Goal: Task Accomplishment & Management: Manage account settings

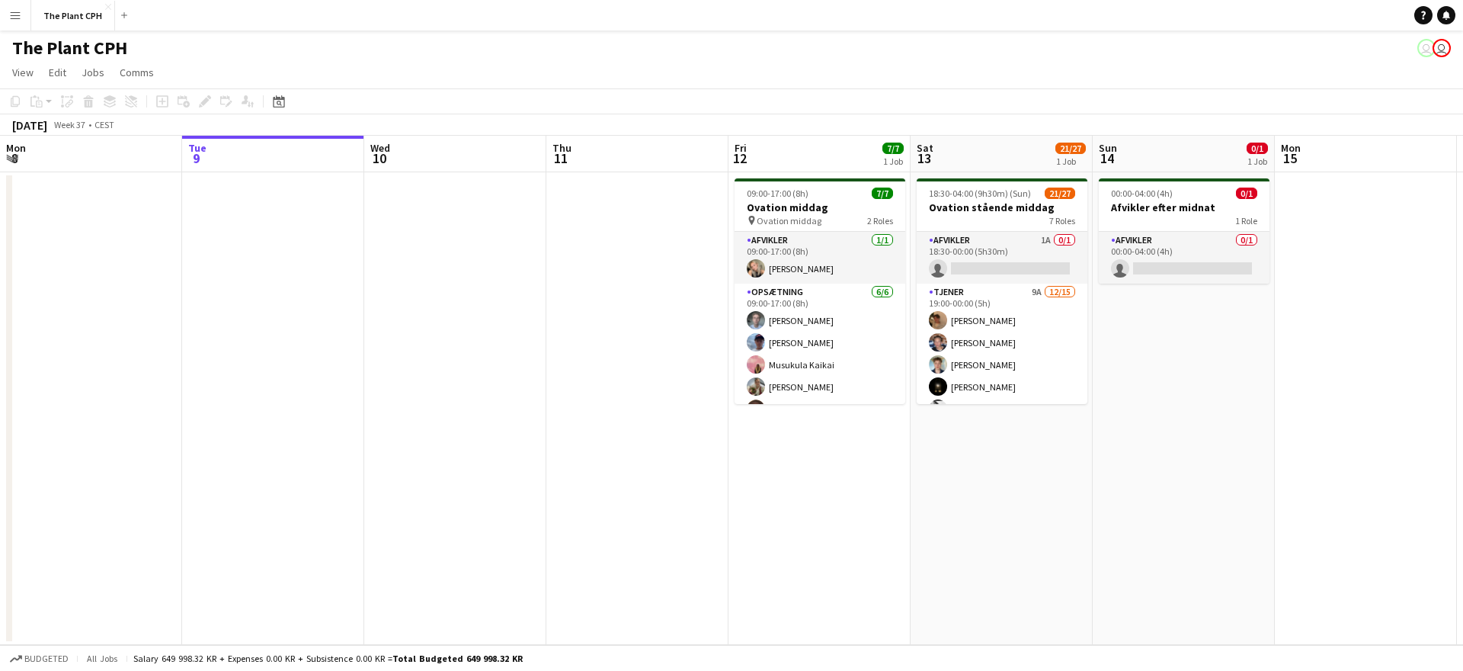
scroll to position [42, 0]
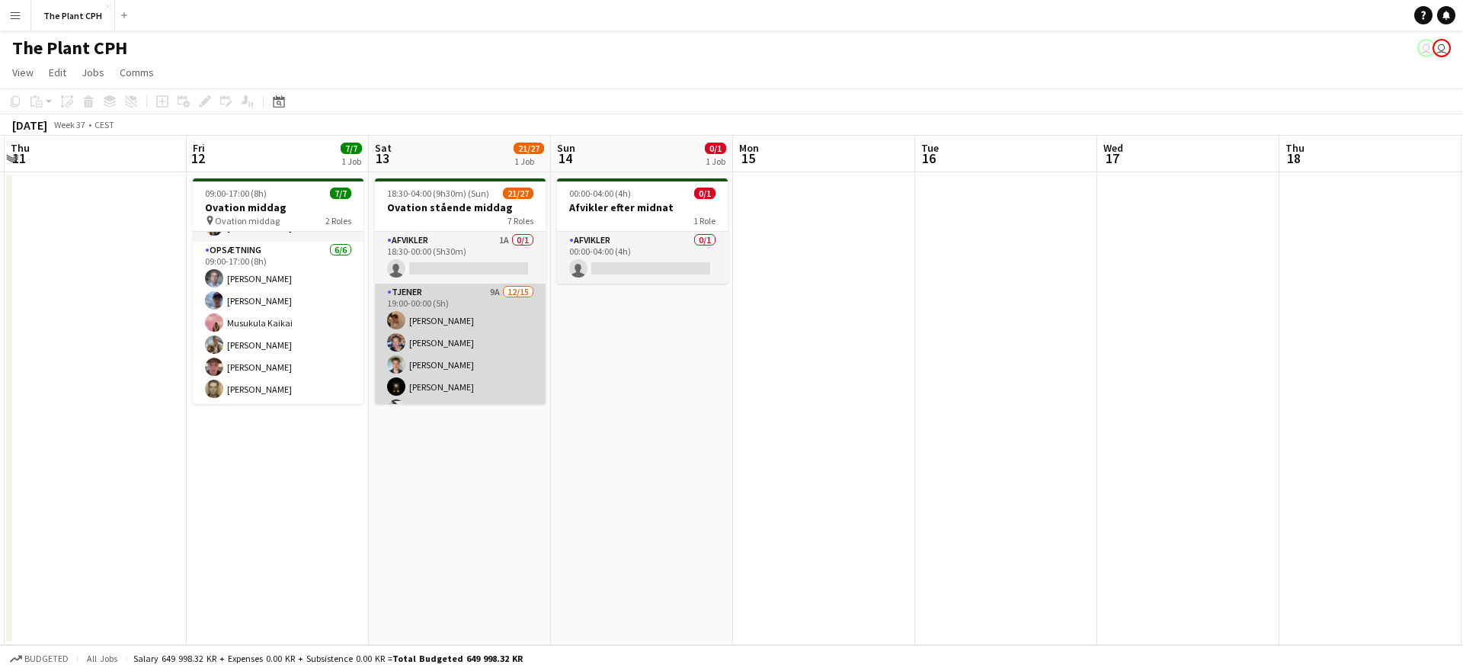
click at [479, 317] on app-card-role "Tjener 9A [DATE] 19:00-00:00 (5h) [PERSON_NAME] [PERSON_NAME] [PERSON_NAME] [PE…" at bounding box center [460, 467] width 171 height 366
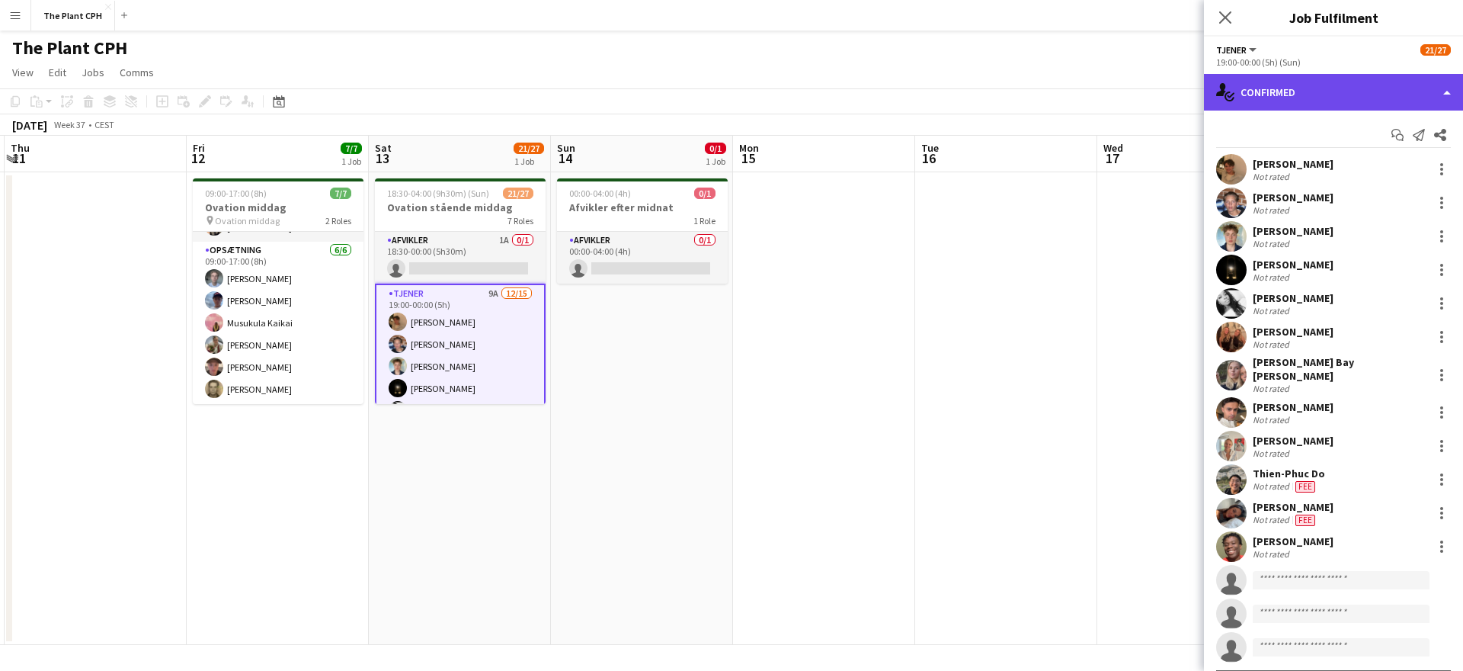
click at [1364, 95] on div "single-neutral-actions-check-2 Confirmed" at bounding box center [1333, 92] width 259 height 37
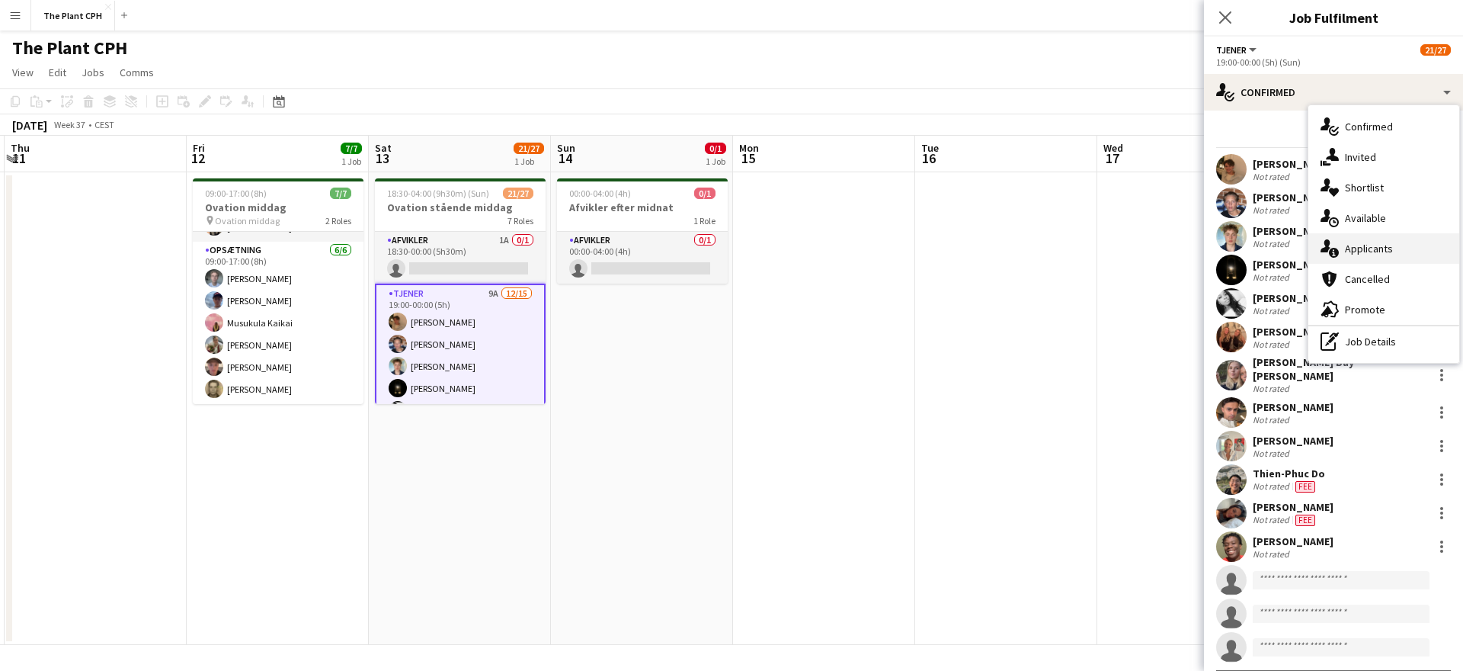
click at [1368, 243] on span "Applicants" at bounding box center [1369, 249] width 48 height 14
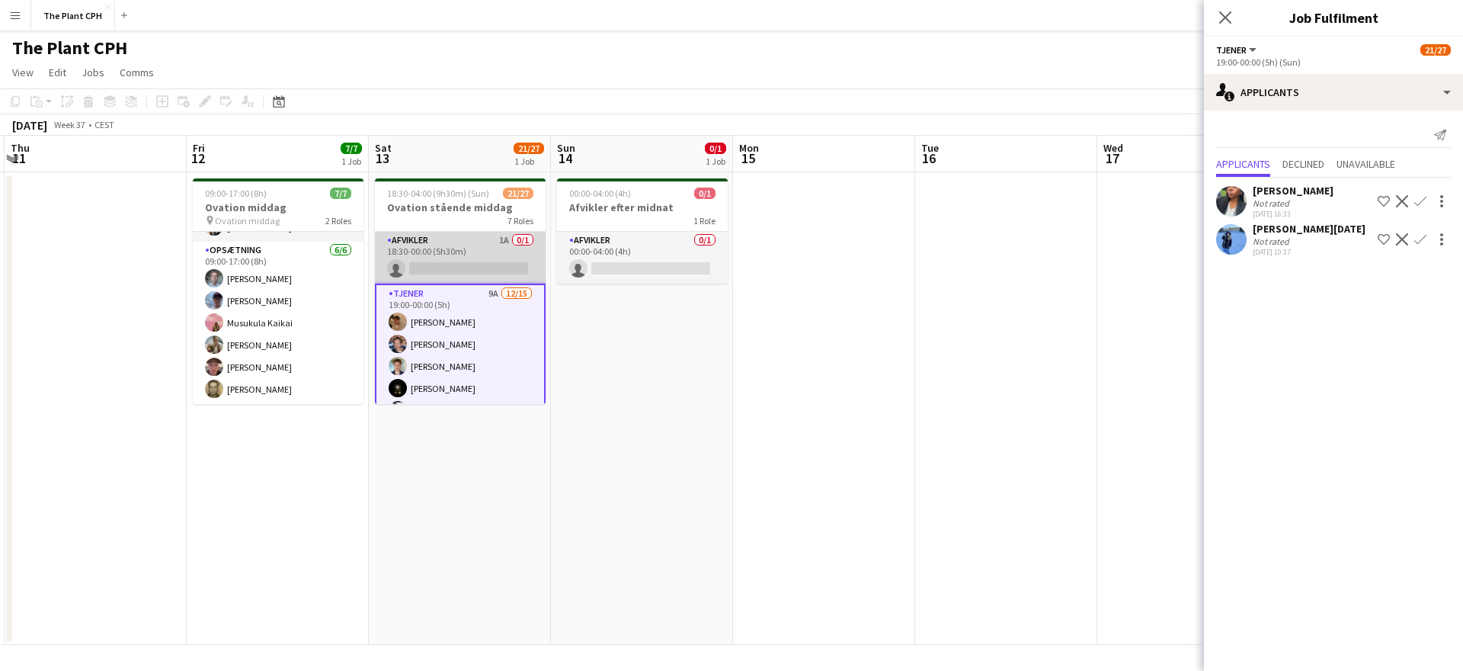
click at [445, 258] on app-card-role "Afvikler 1A 0/1 18:30-00:00 (5h30m) single-neutral-actions" at bounding box center [460, 258] width 171 height 52
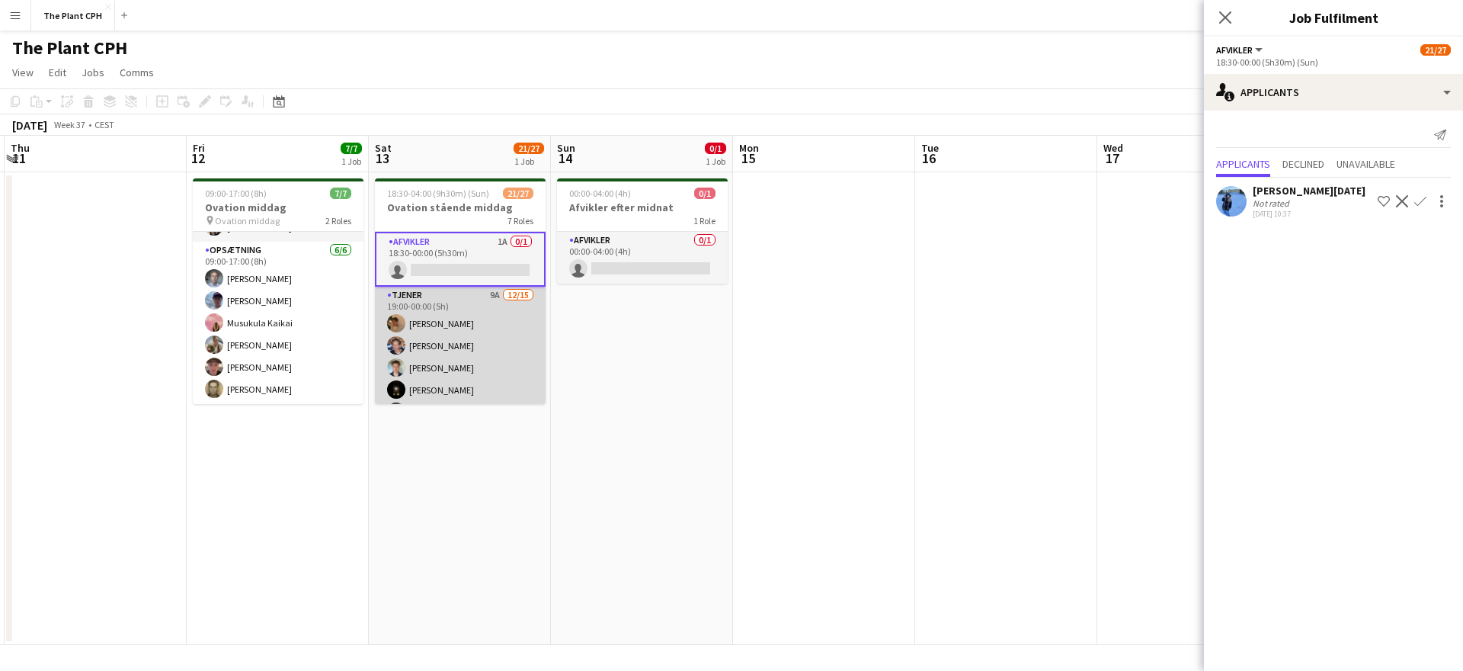
click at [460, 361] on app-card-role "Tjener 9A [DATE] 19:00-00:00 (5h) [PERSON_NAME] [PERSON_NAME] [PERSON_NAME] [PE…" at bounding box center [460, 470] width 171 height 366
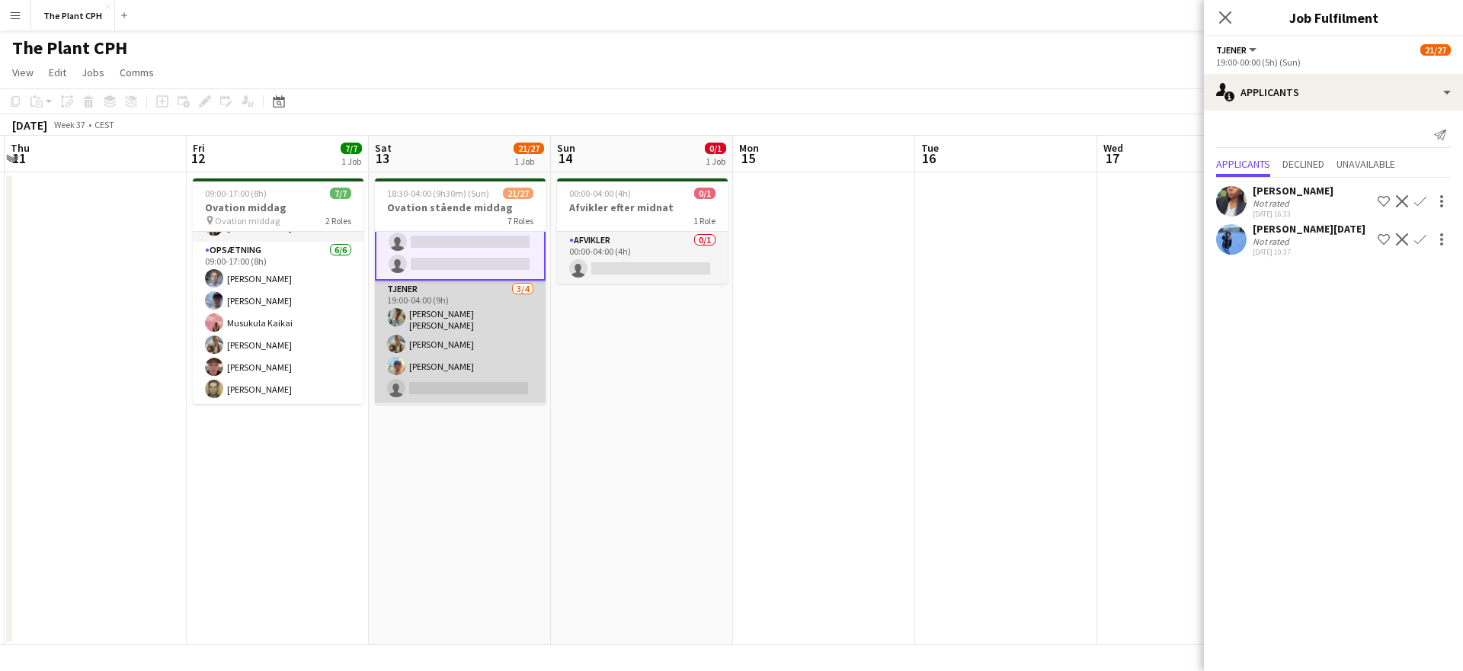
scroll to position [388, 0]
click at [460, 361] on app-card-role "Tjener [DATE] 19:00-04:00 (9h) [PERSON_NAME] [PERSON_NAME] [PERSON_NAME] [PERSO…" at bounding box center [460, 325] width 171 height 123
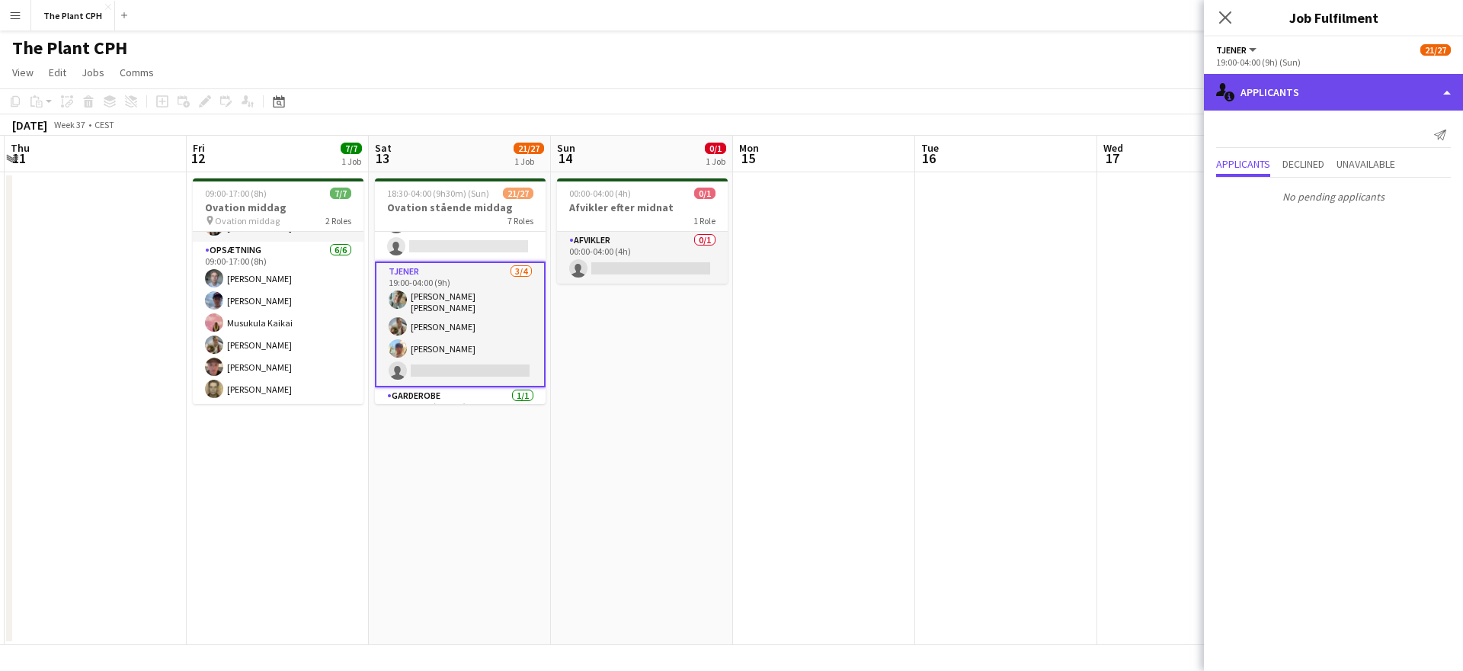
click at [1284, 86] on div "single-neutral-actions-information Applicants" at bounding box center [1333, 92] width 259 height 37
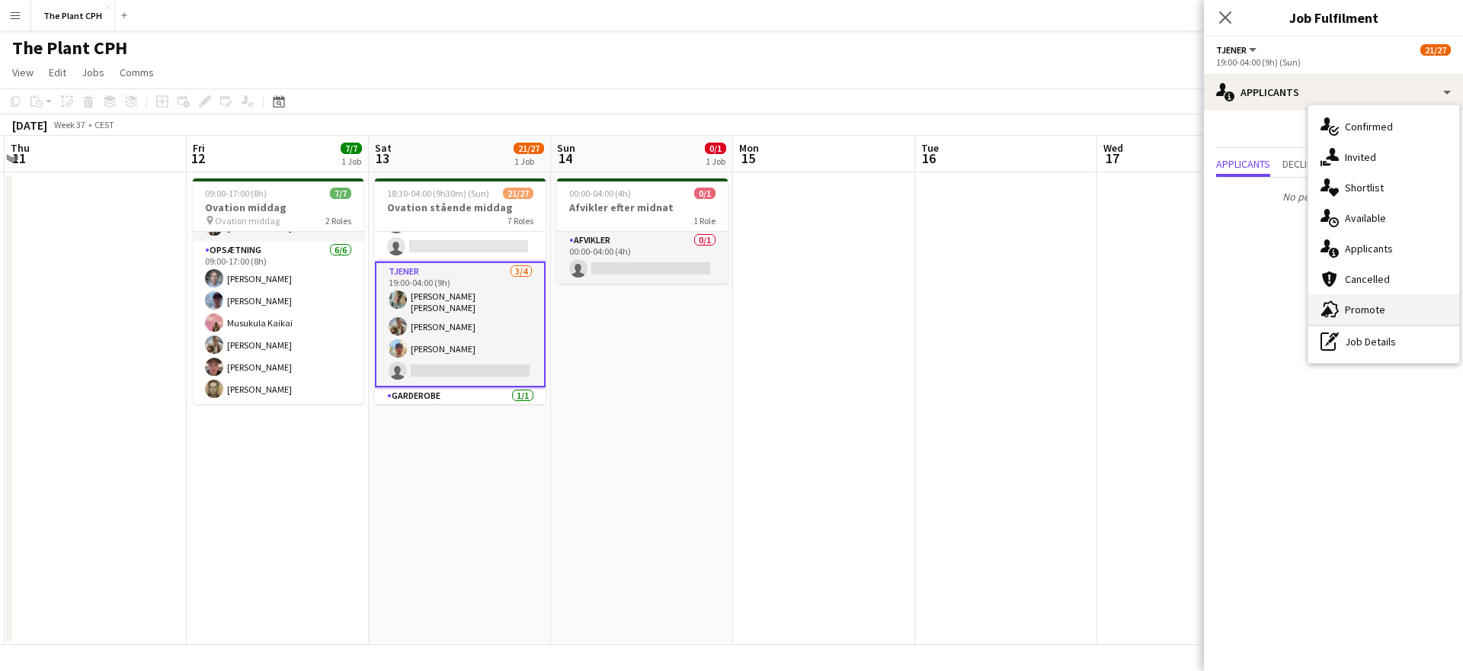
click at [1374, 309] on span "Promote" at bounding box center [1365, 310] width 40 height 14
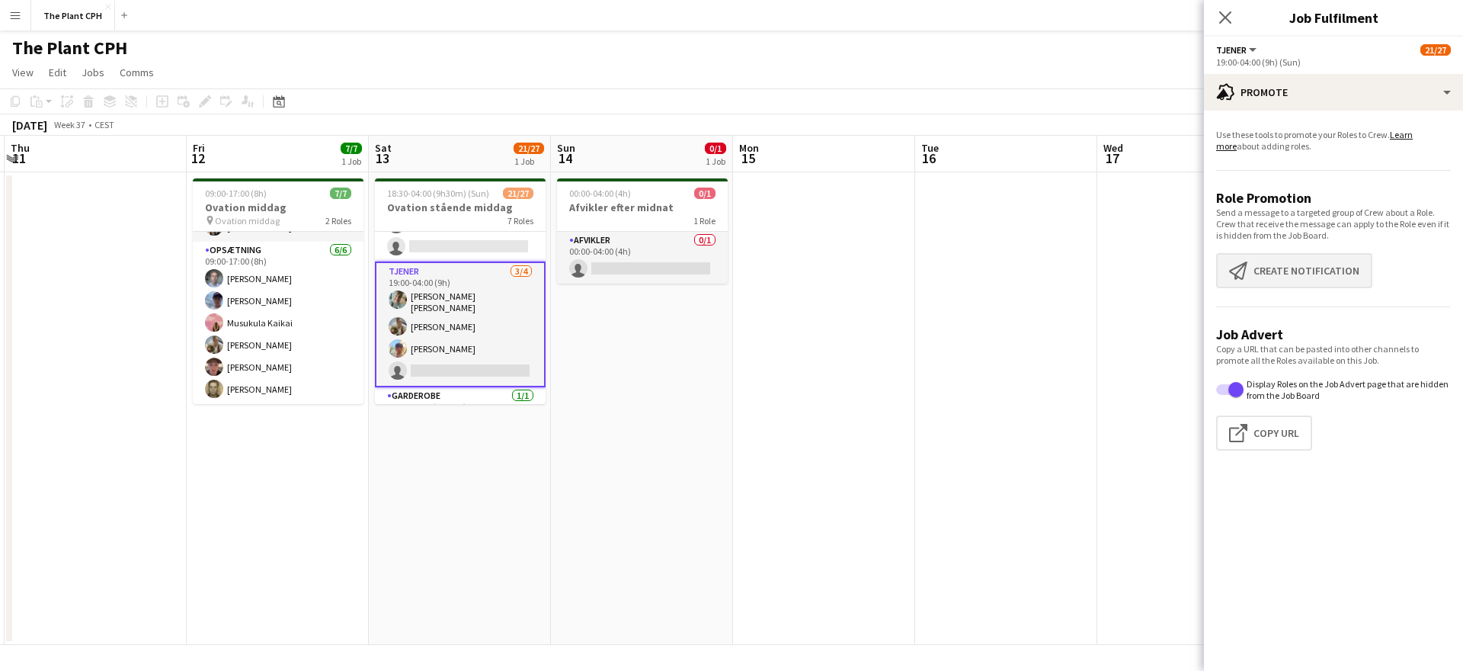
click at [1289, 256] on button "Create notification Create notification" at bounding box center [1295, 270] width 156 height 35
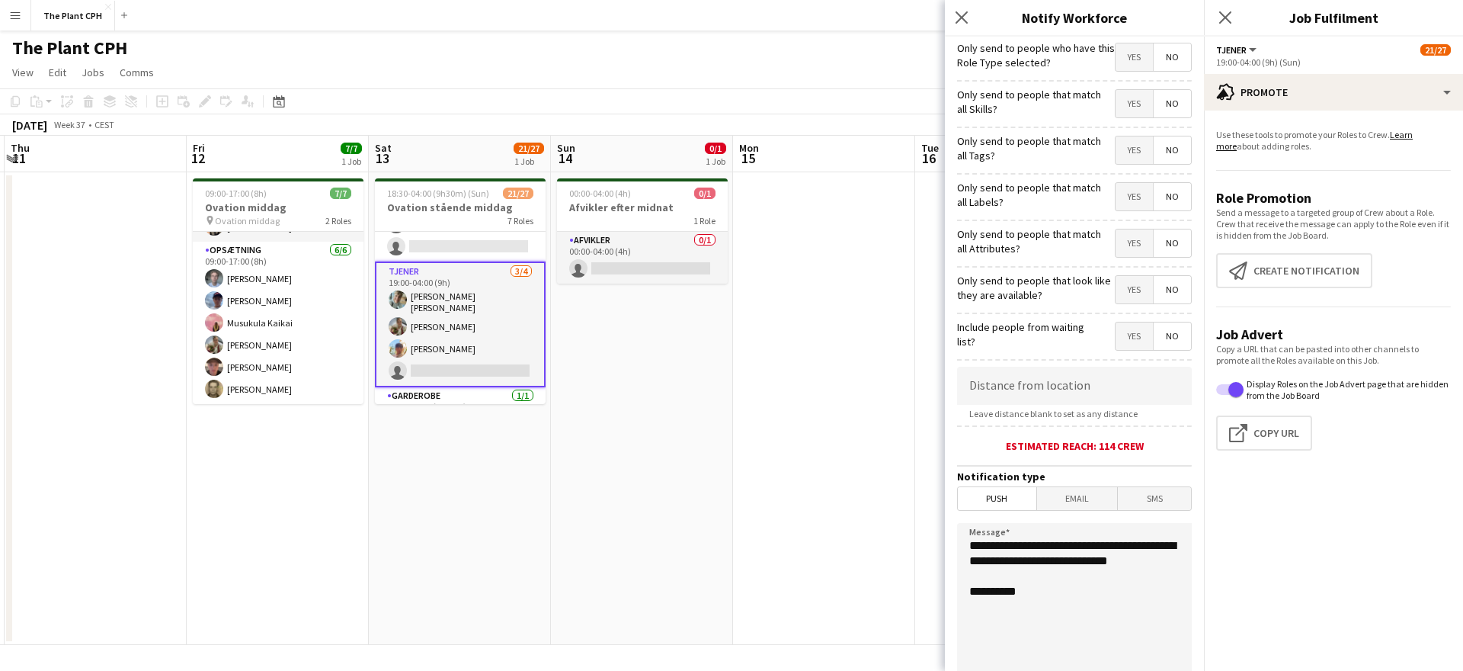
click at [1143, 62] on span "Yes" at bounding box center [1134, 56] width 37 height 27
click at [1140, 73] on div "Yes No" at bounding box center [1153, 58] width 77 height 31
click at [1140, 67] on span "Yes" at bounding box center [1134, 56] width 37 height 27
click at [1137, 65] on span "Yes" at bounding box center [1134, 56] width 37 height 27
click at [1135, 59] on span "Yes" at bounding box center [1134, 56] width 37 height 27
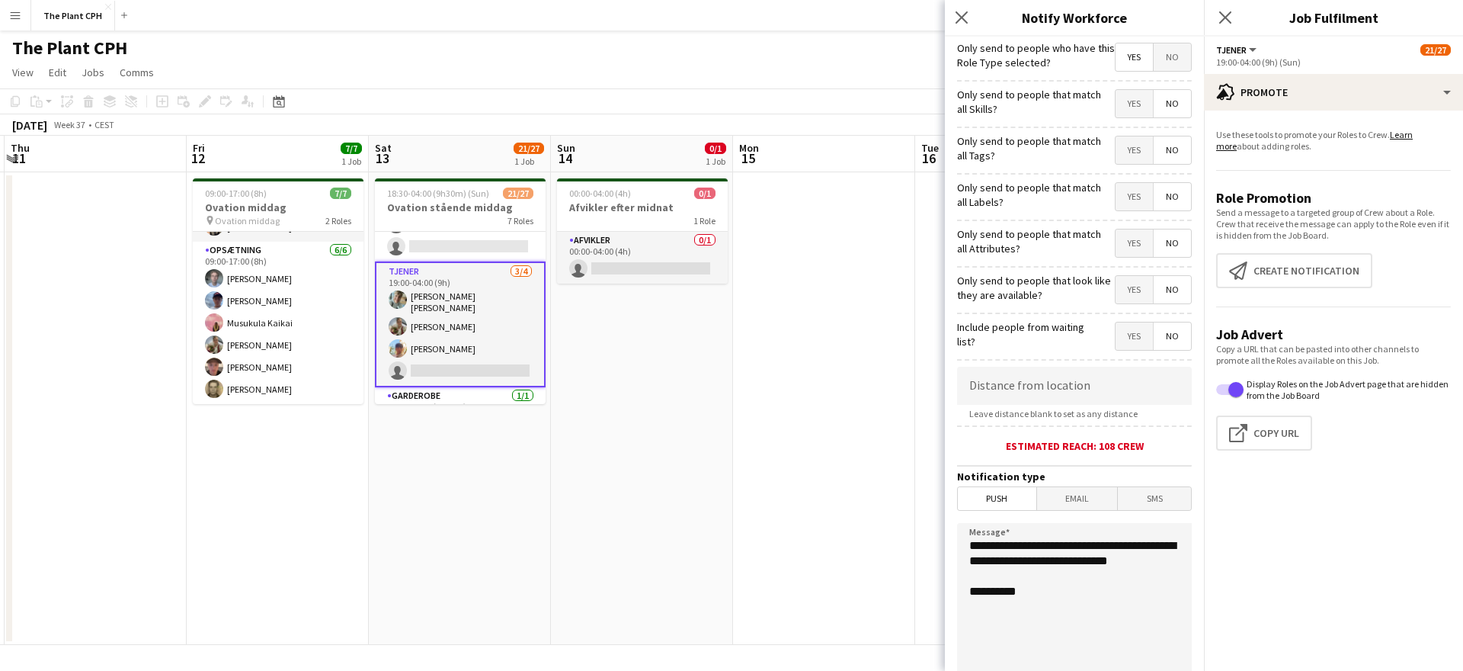
click at [1169, 57] on span "No" at bounding box center [1172, 56] width 37 height 27
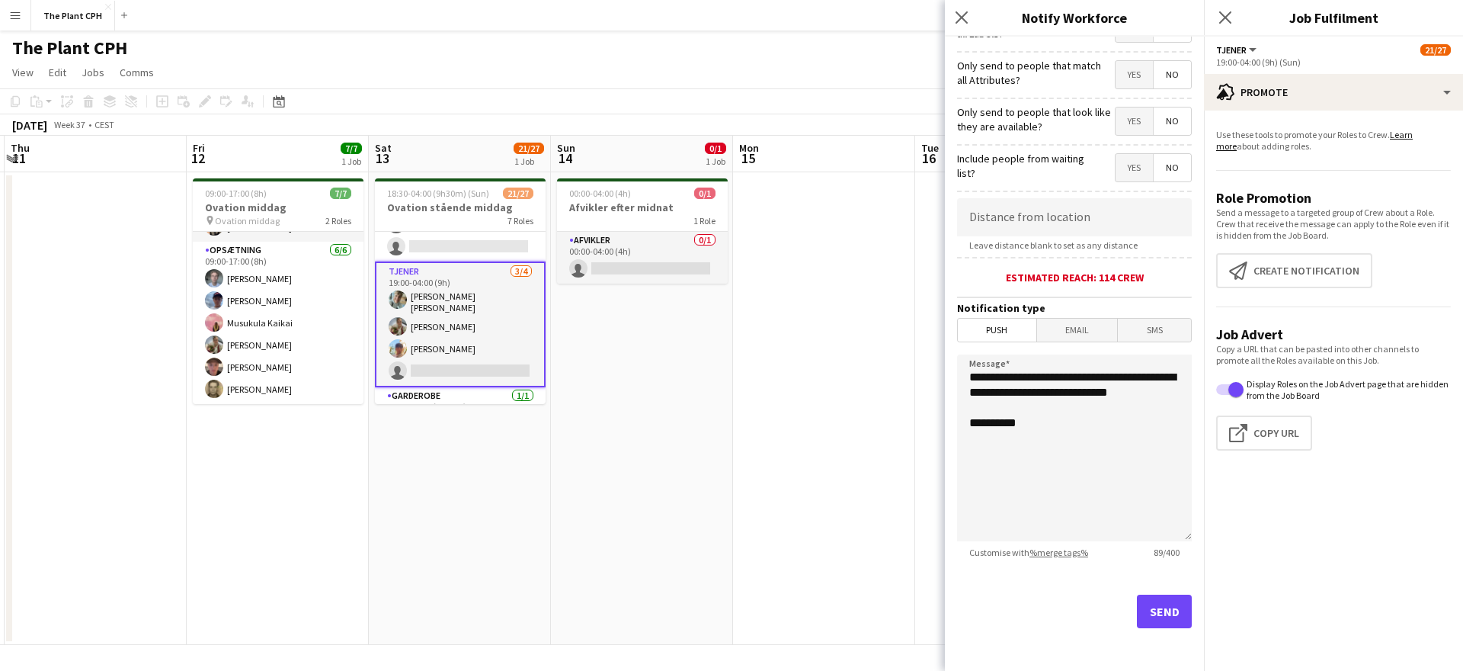
scroll to position [168, 0]
click at [1079, 330] on span "Email" at bounding box center [1077, 330] width 81 height 23
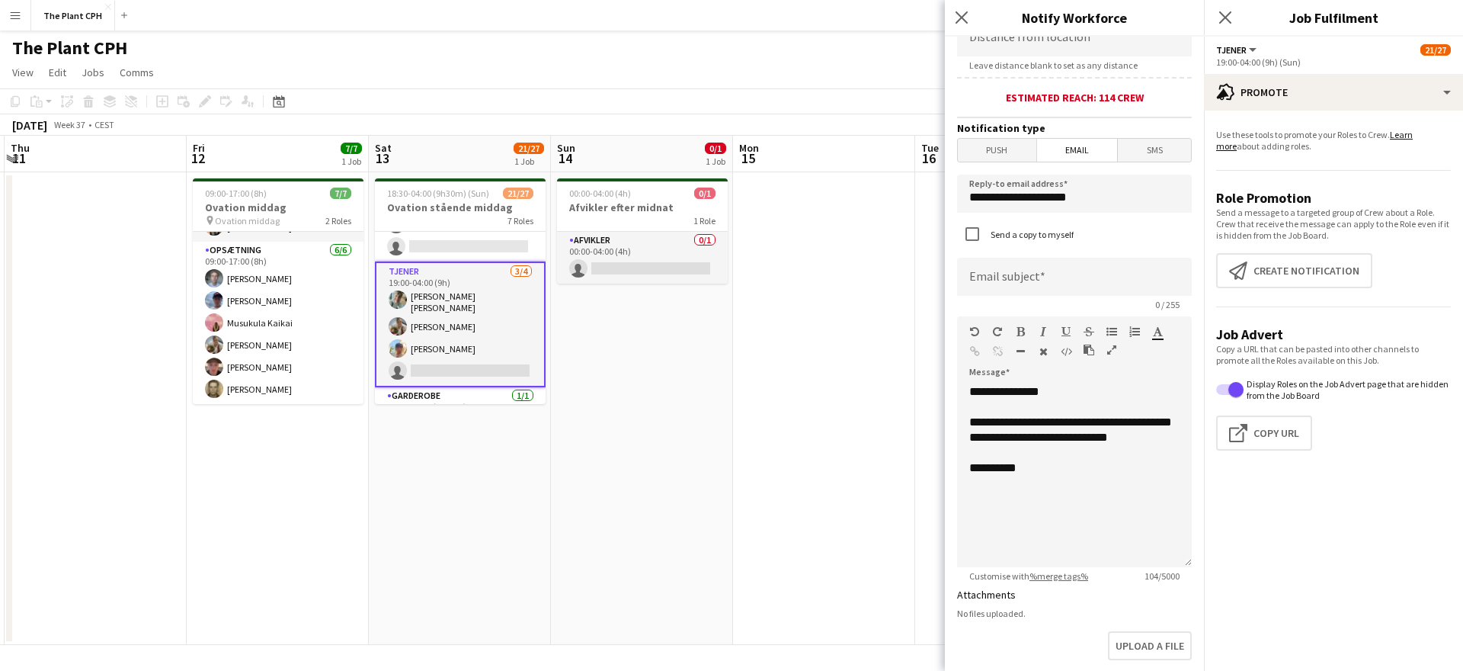
scroll to position [346, 0]
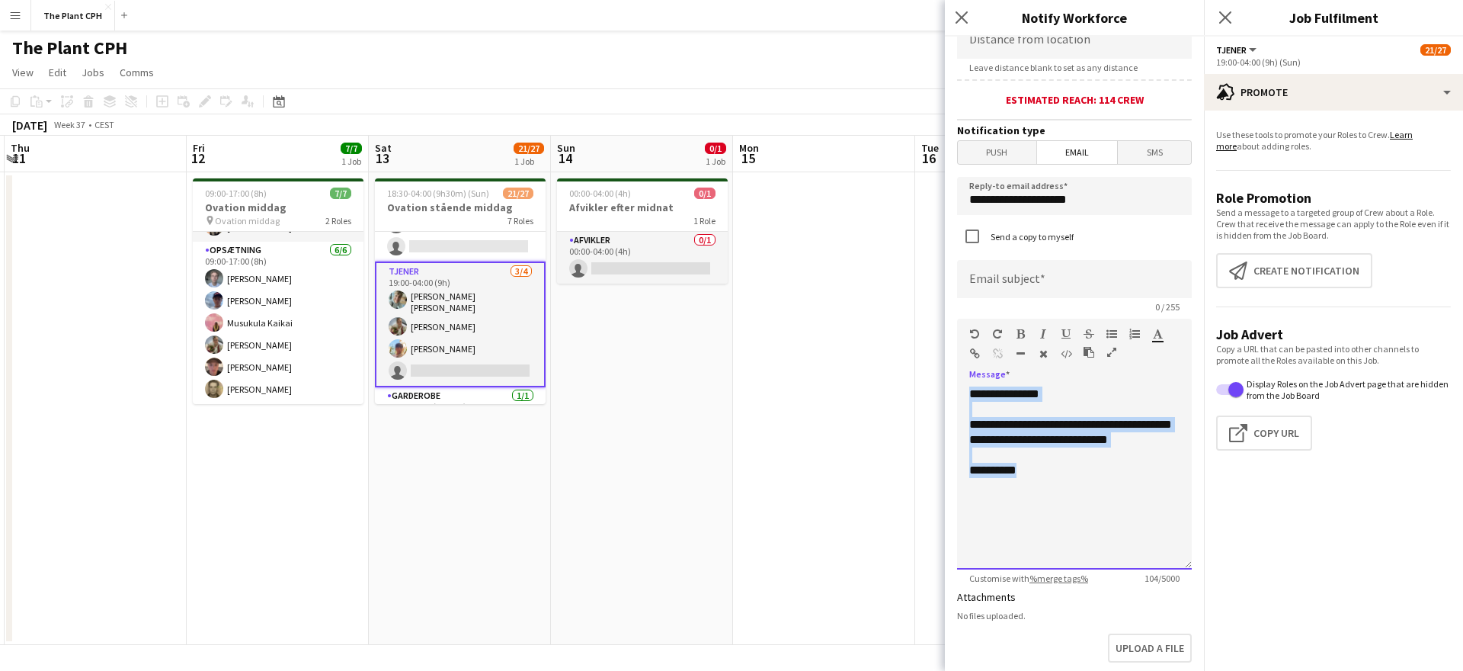
drag, startPoint x: 1037, startPoint y: 486, endPoint x: 955, endPoint y: 384, distance: 130.6
click at [955, 384] on form "**********" at bounding box center [1074, 301] width 259 height 1221
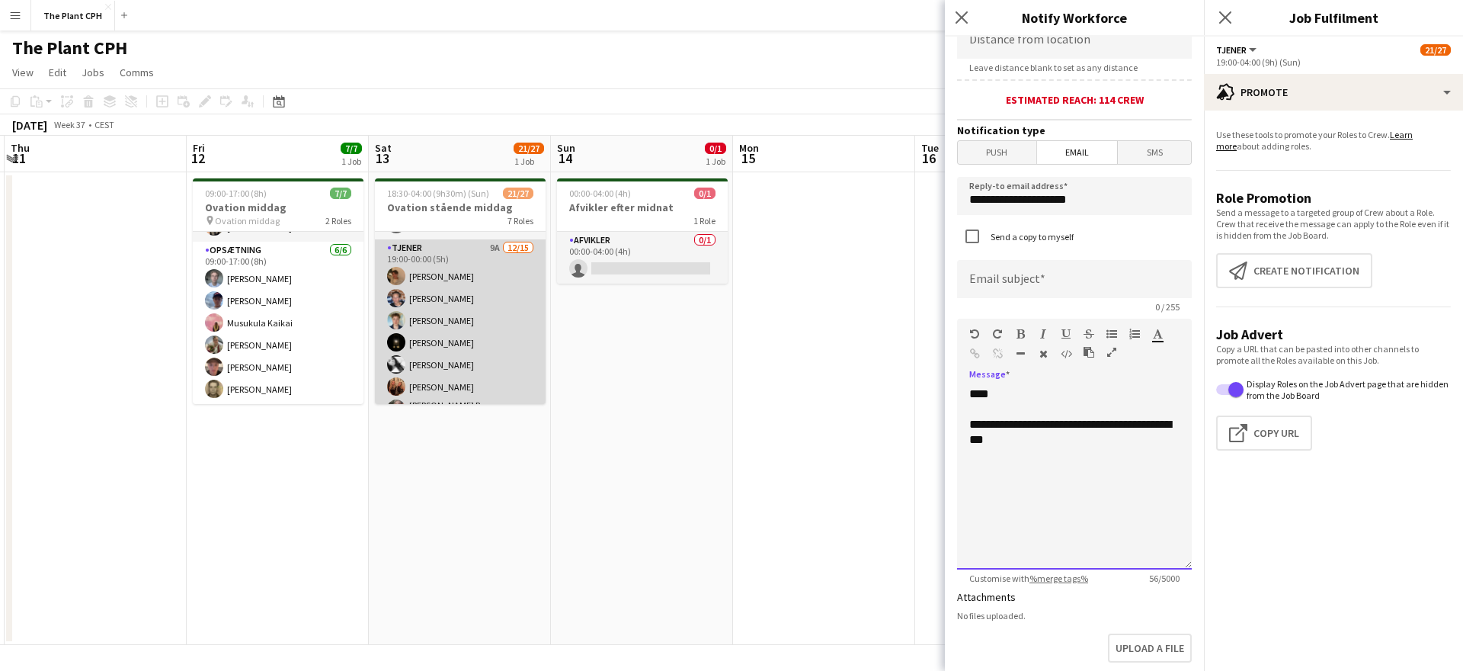
scroll to position [42, 0]
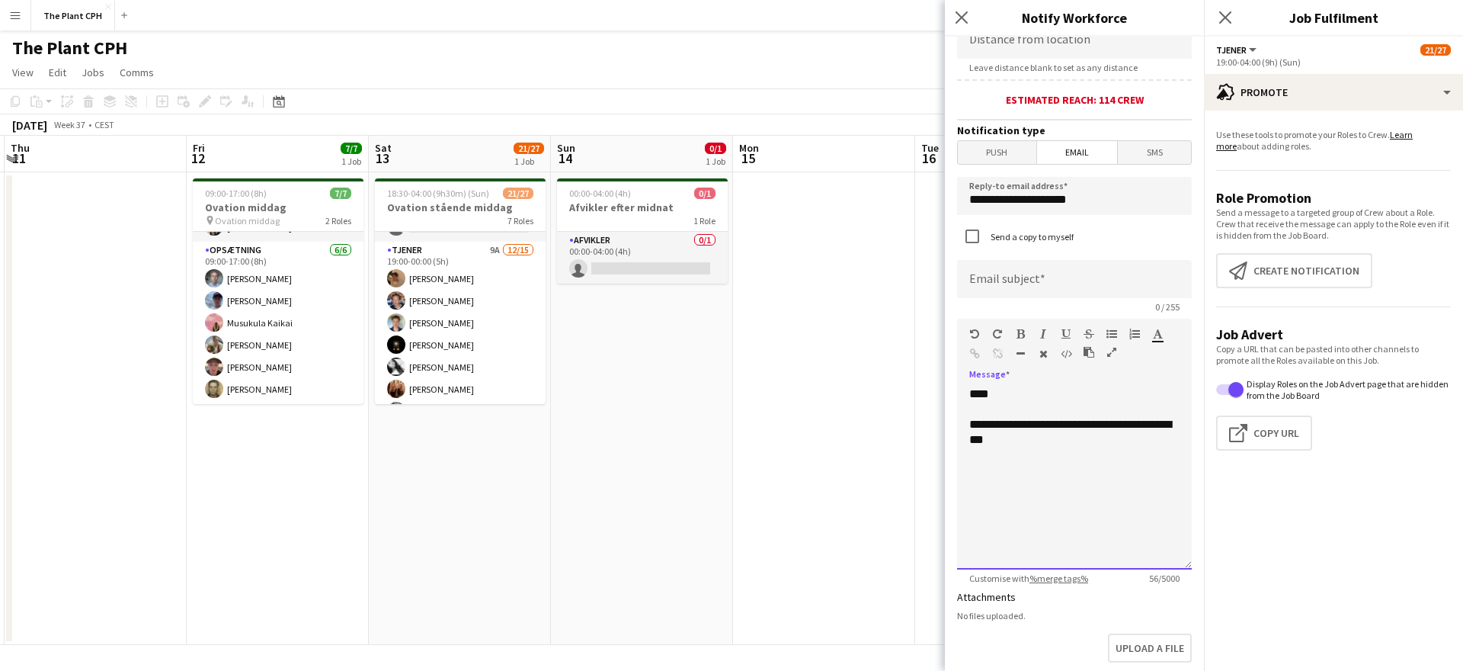
click at [1040, 426] on div "**********" at bounding box center [1075, 432] width 210 height 30
click at [1066, 429] on div "**********" at bounding box center [1075, 432] width 210 height 30
click at [1037, 446] on div "**********" at bounding box center [1075, 432] width 210 height 30
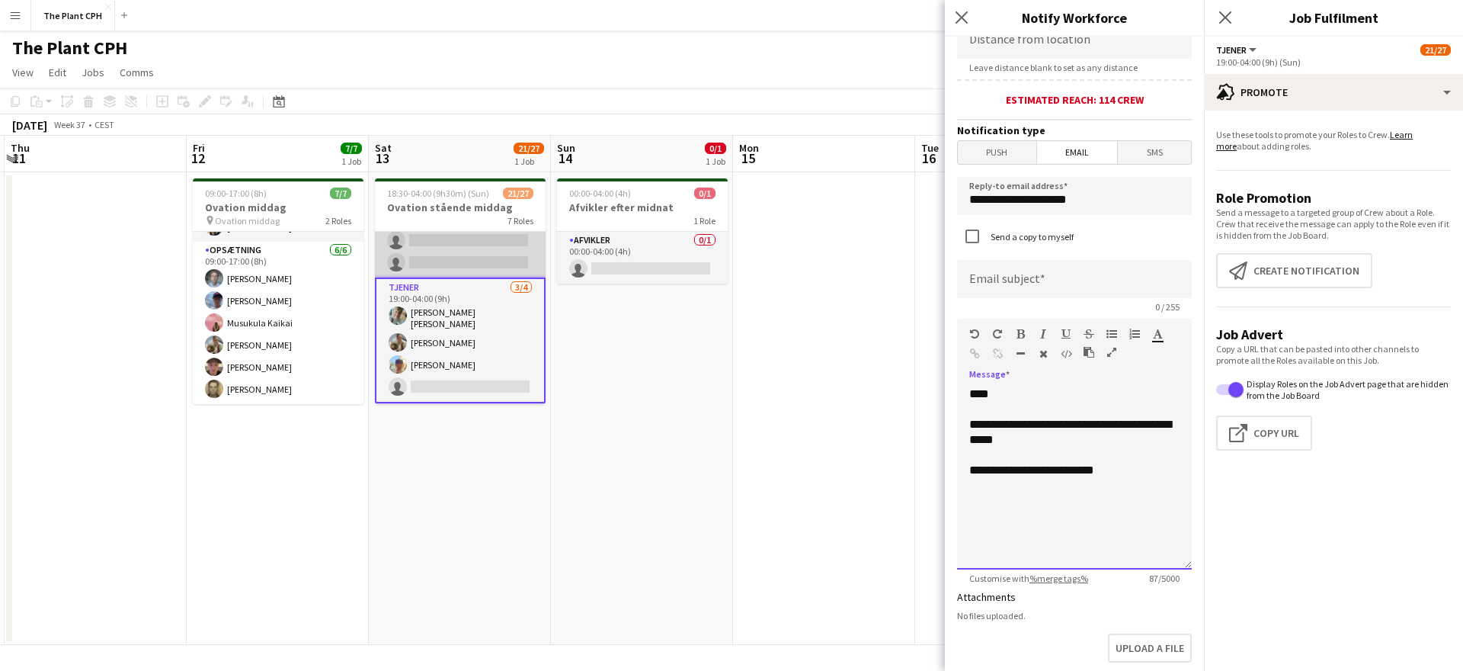
scroll to position [373, 0]
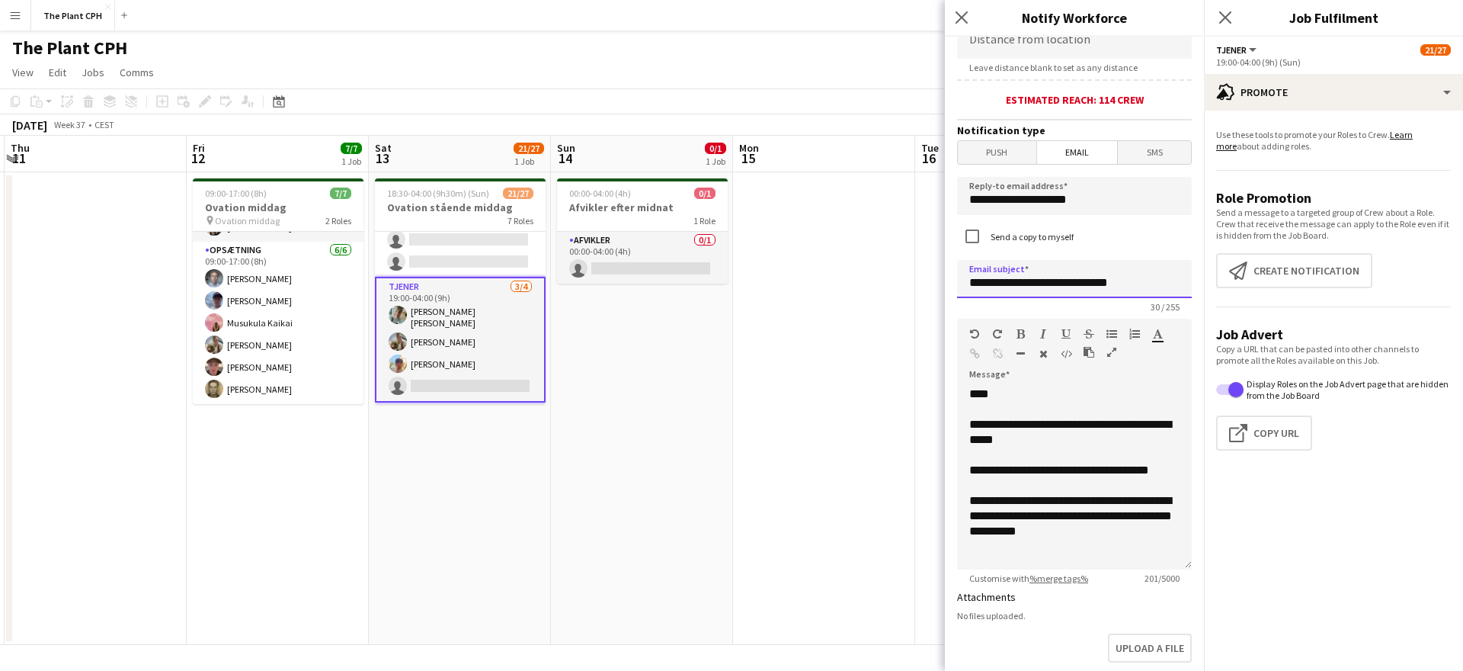
type input "**********"
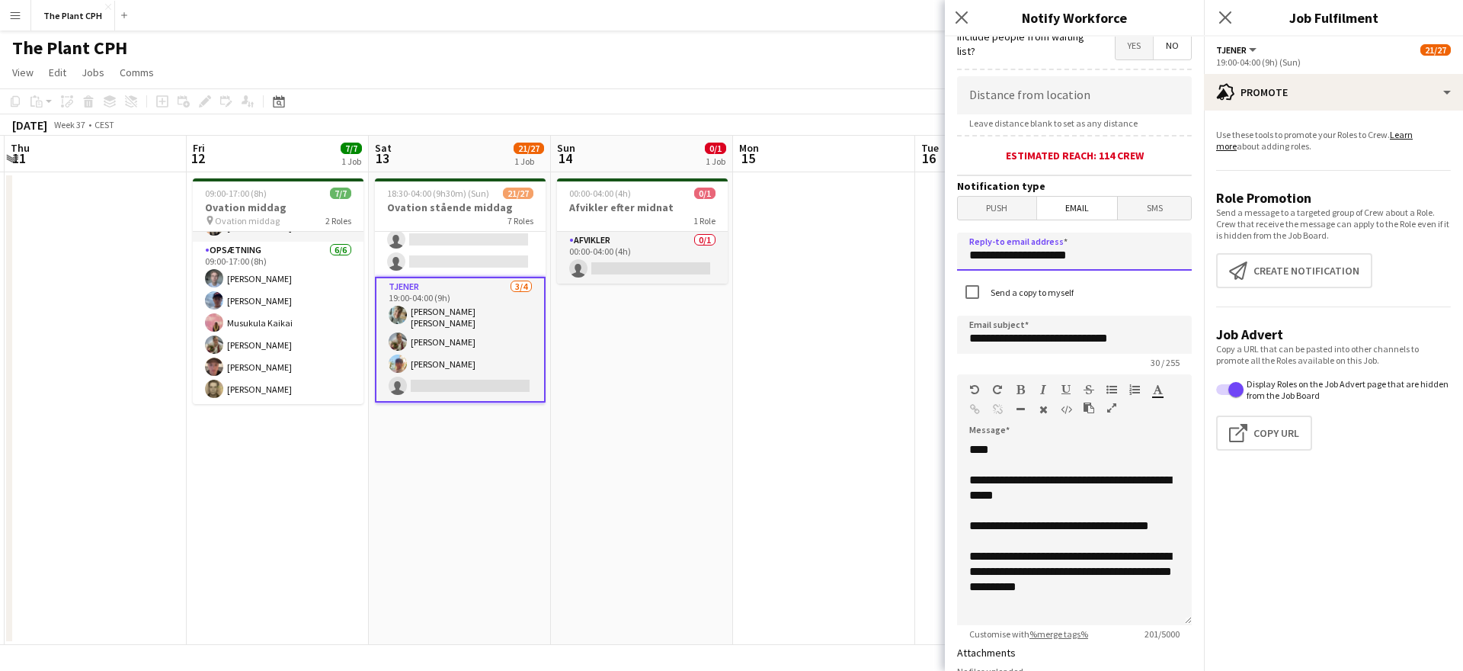
scroll to position [287, 0]
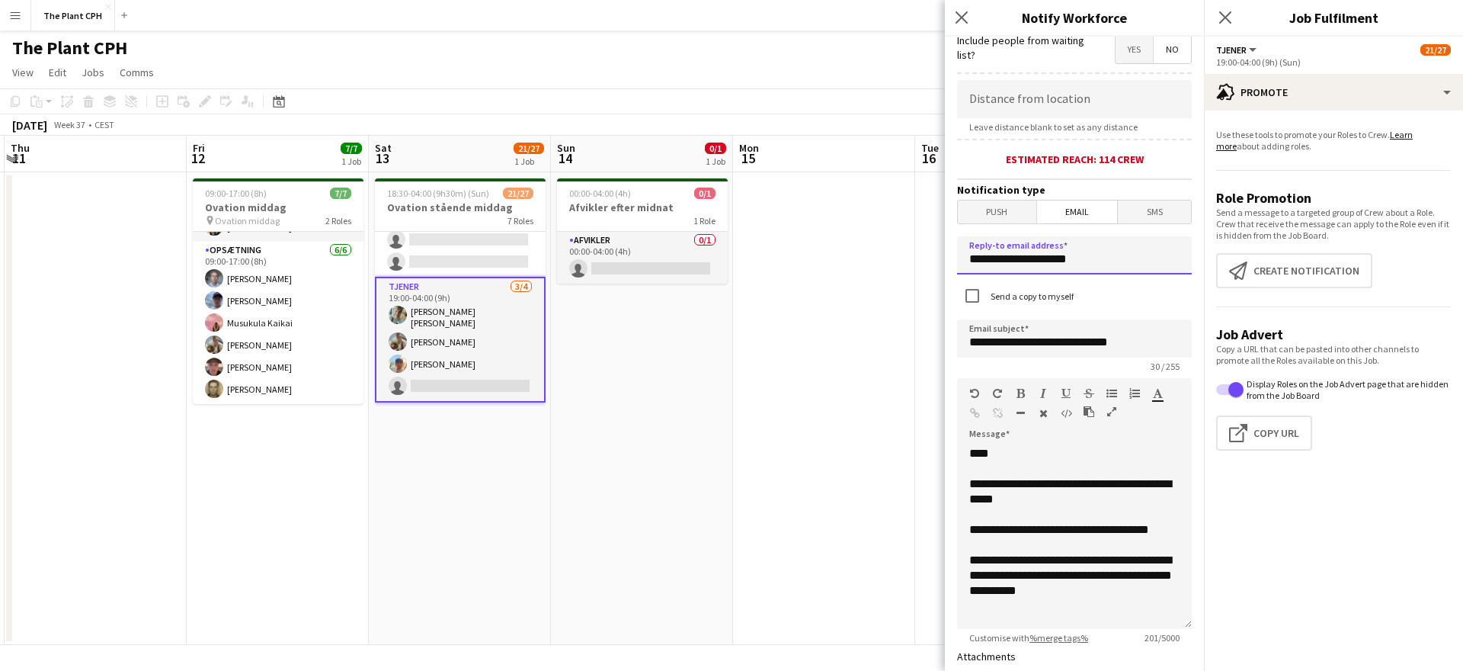
click at [1093, 261] on input "**********" at bounding box center [1074, 255] width 235 height 38
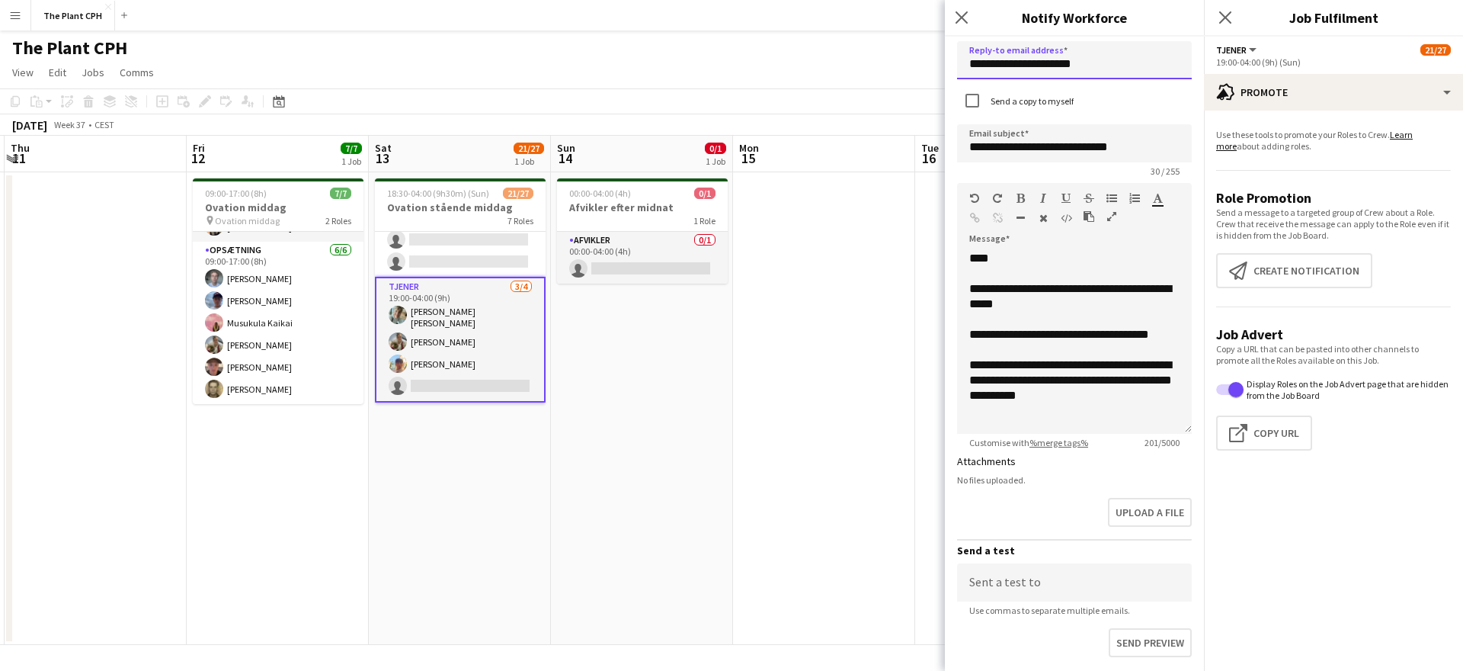
scroll to position [437, 0]
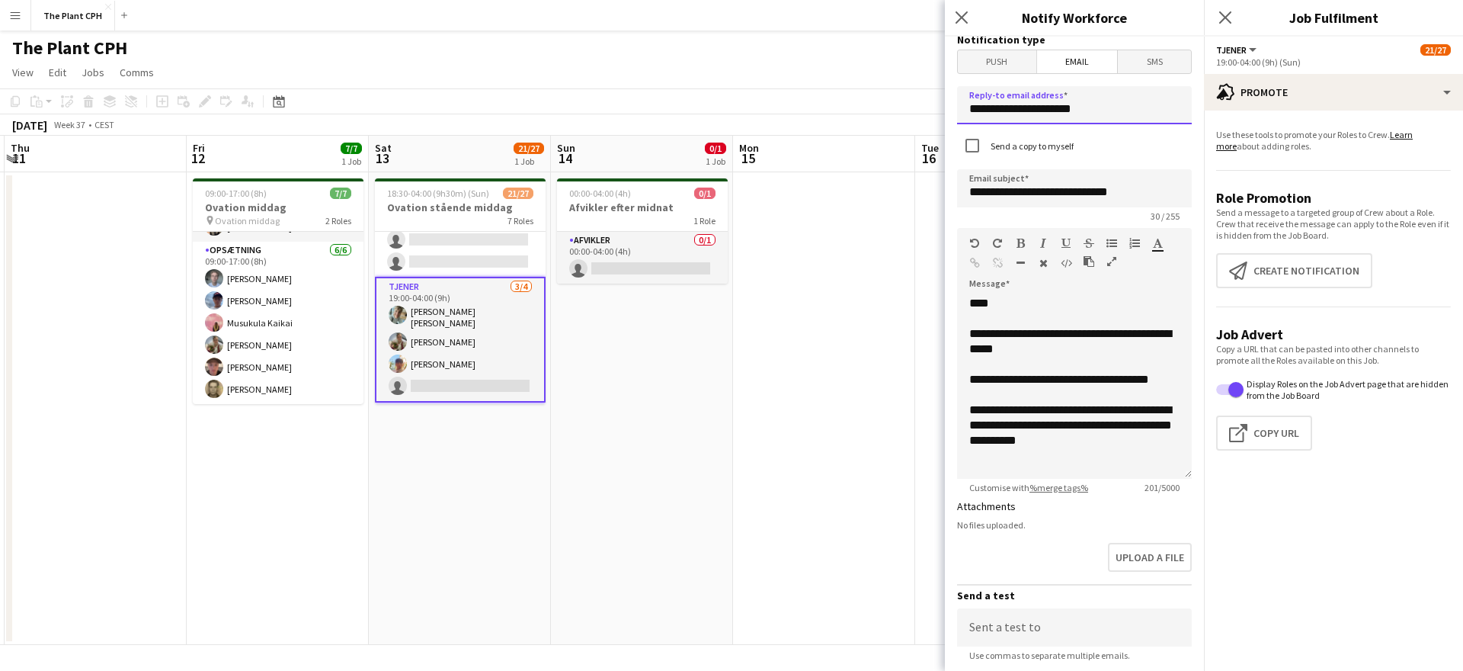
type input "**********"
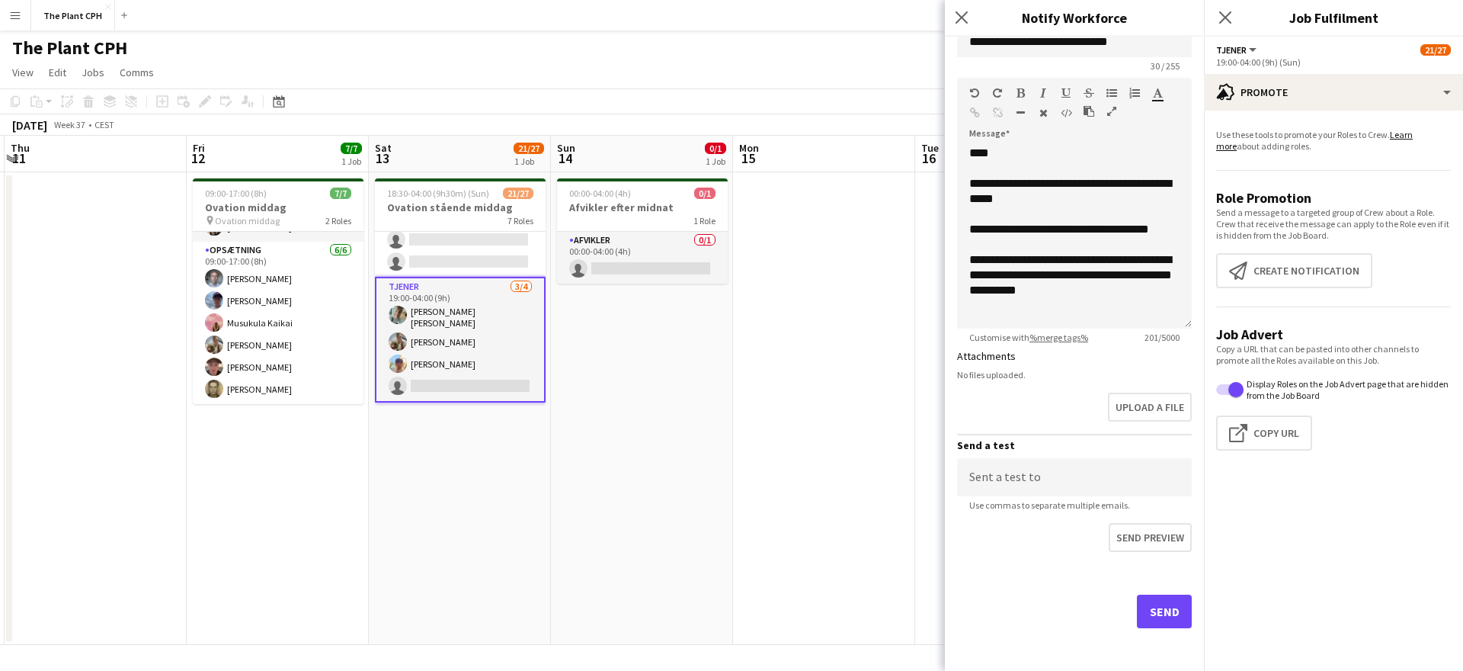
scroll to position [587, 0]
click at [1167, 613] on button "Send" at bounding box center [1164, 612] width 55 height 34
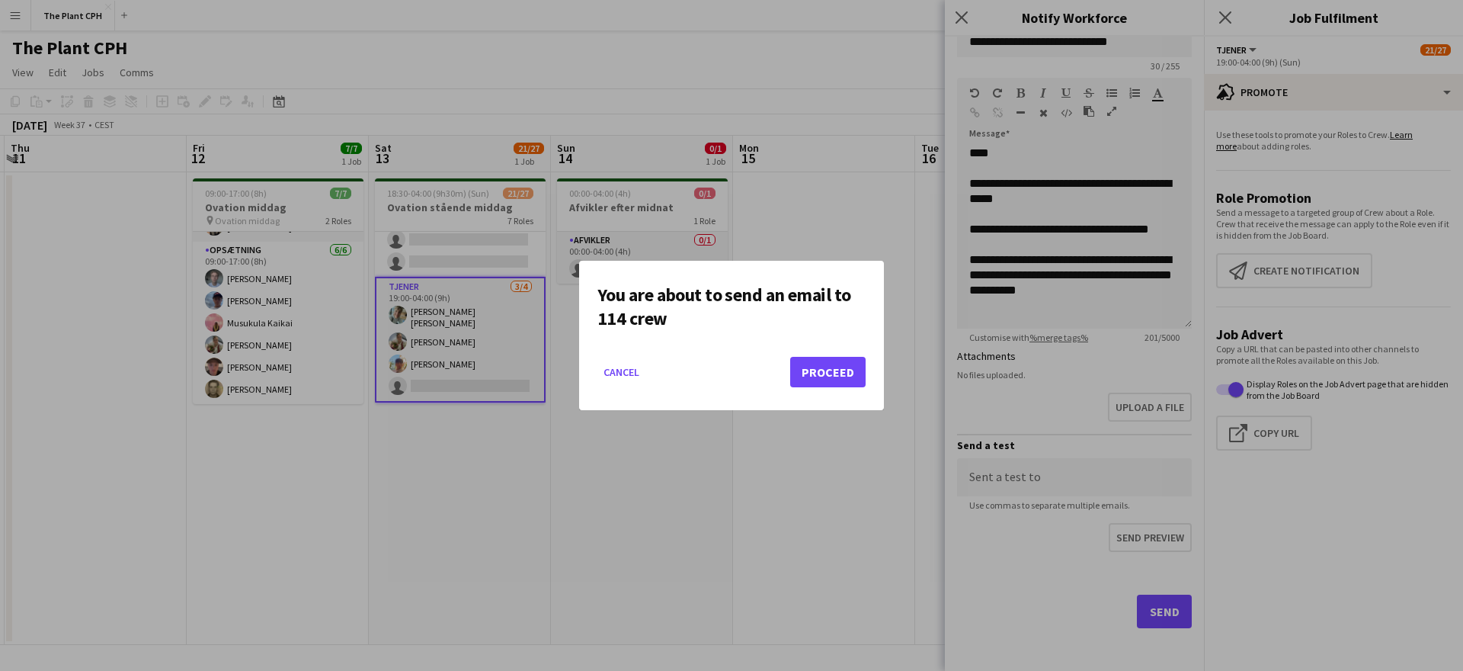
click at [845, 371] on button "Proceed" at bounding box center [827, 372] width 75 height 30
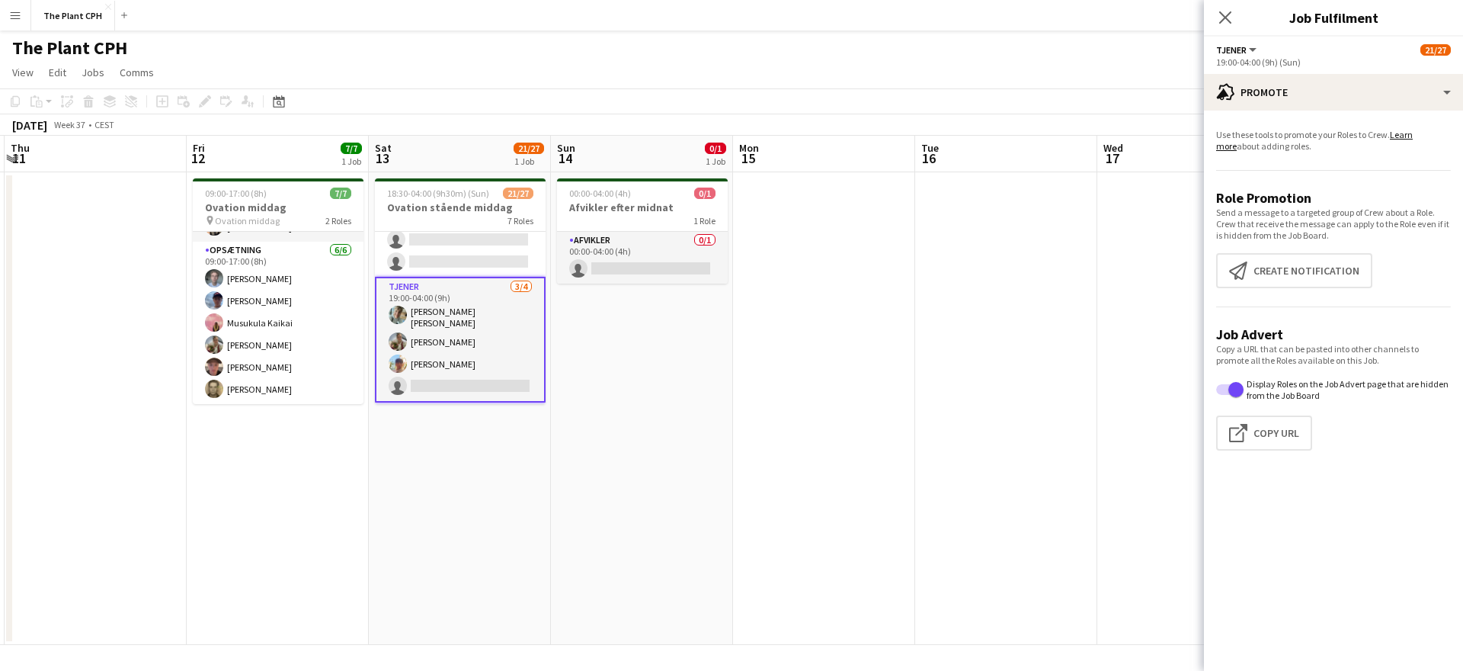
scroll to position [0, 0]
click at [1217, 12] on app-icon "Close pop-in" at bounding box center [1226, 18] width 22 height 22
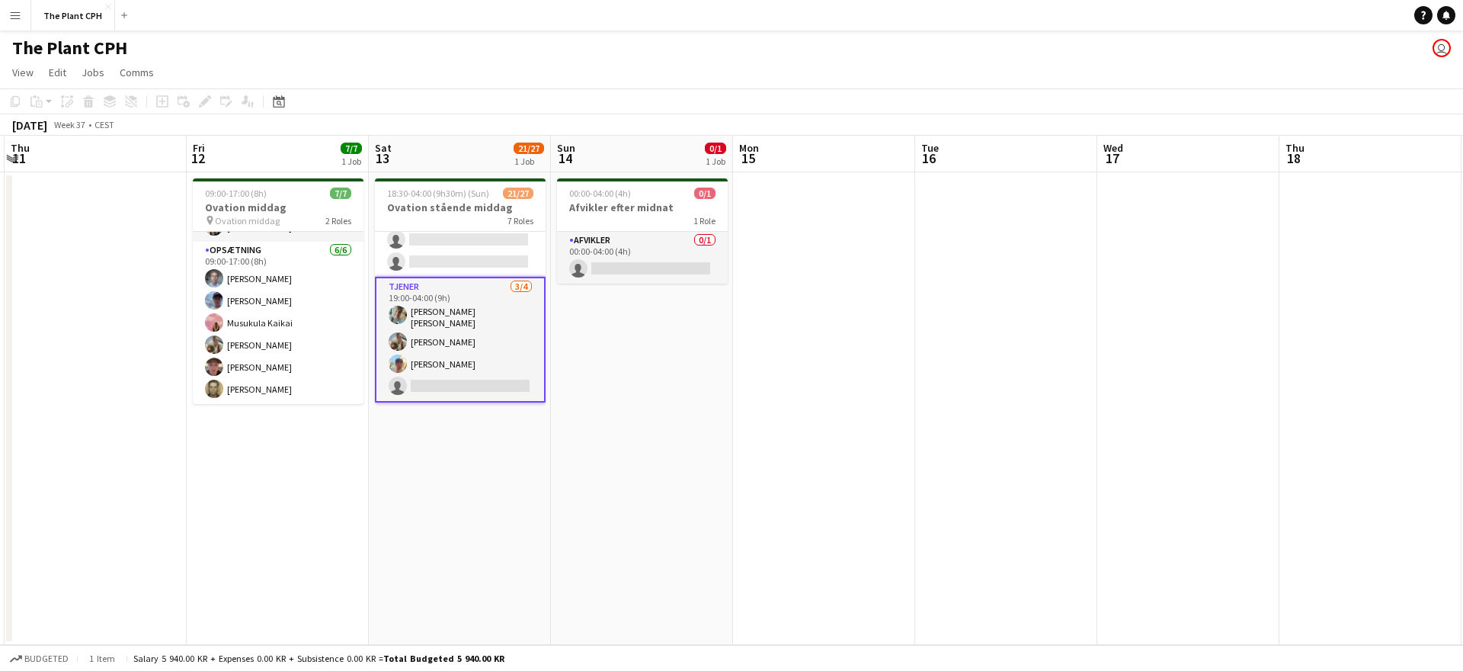
click at [1162, 59] on div "The Plant CPH user" at bounding box center [731, 44] width 1463 height 29
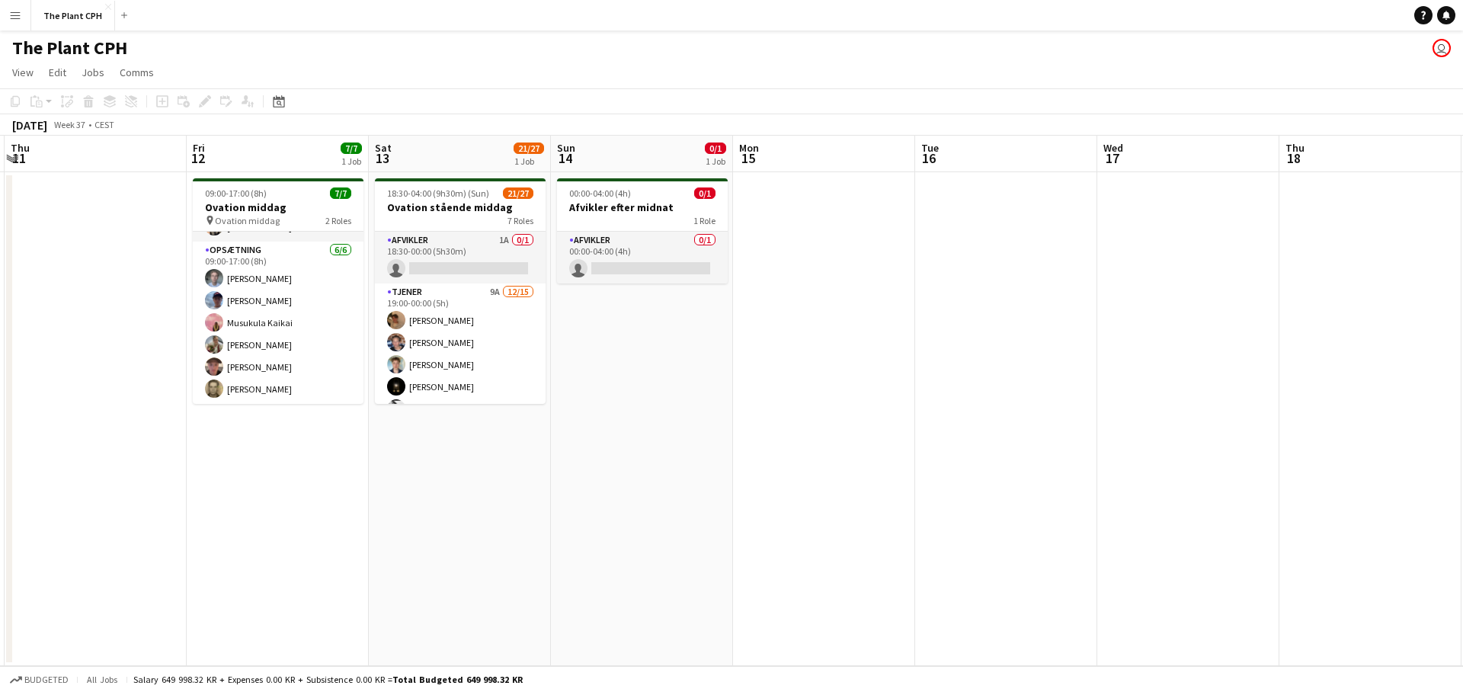
click at [11, 20] on app-icon "Menu" at bounding box center [15, 15] width 12 height 12
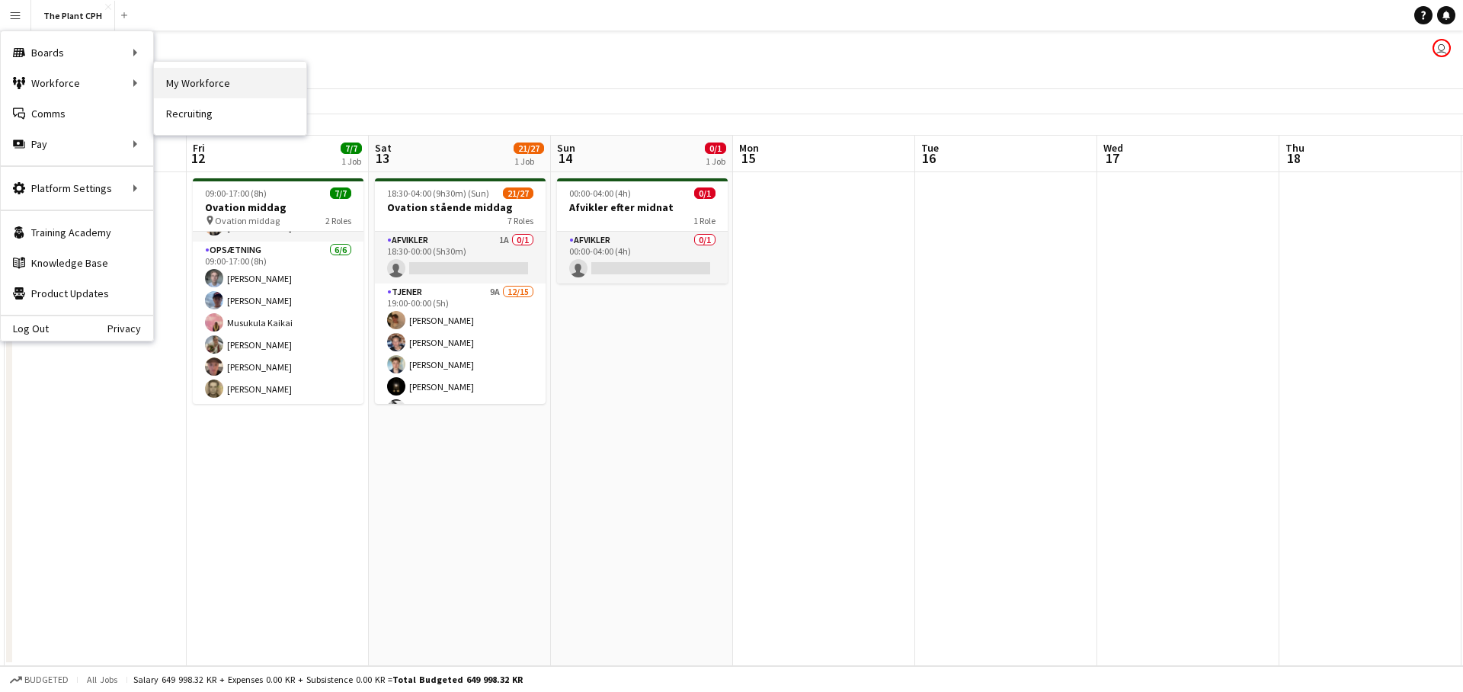
click at [210, 84] on link "My Workforce" at bounding box center [230, 83] width 152 height 30
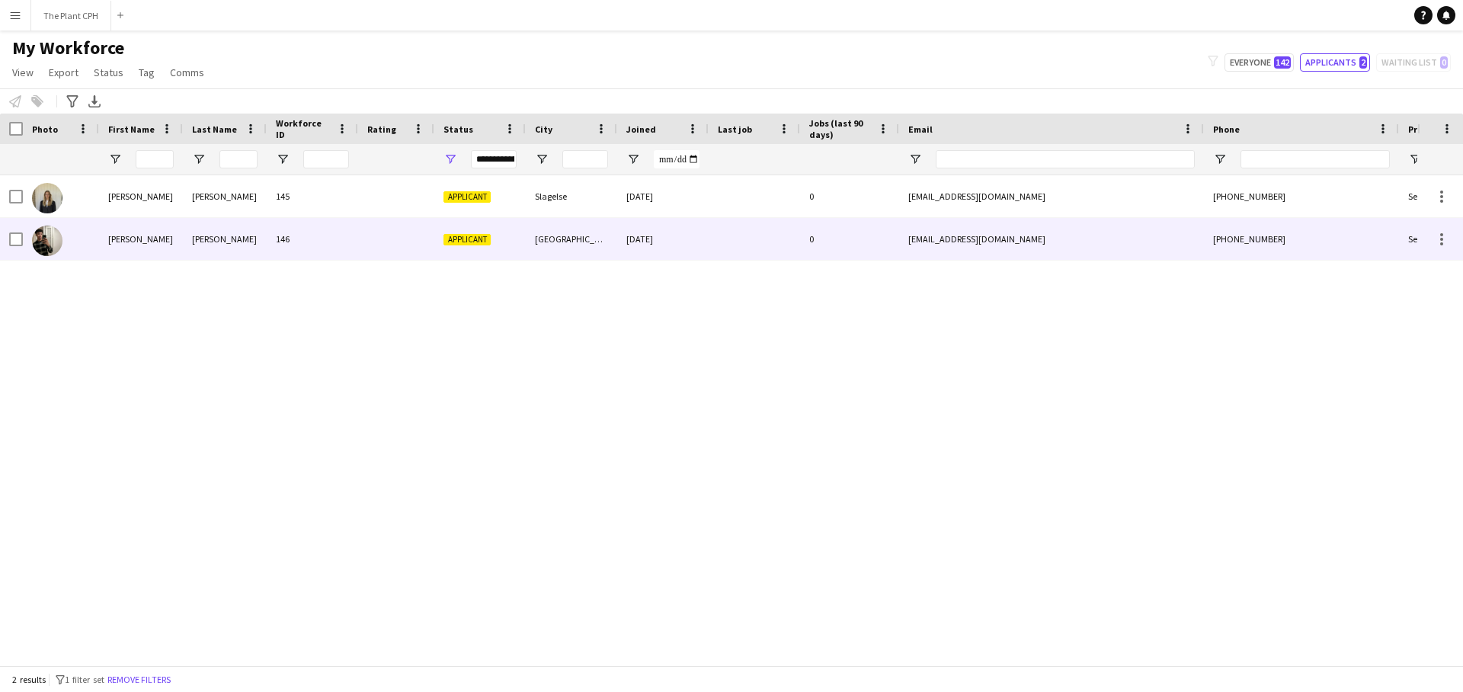
click at [200, 245] on div "[PERSON_NAME]" at bounding box center [225, 239] width 84 height 42
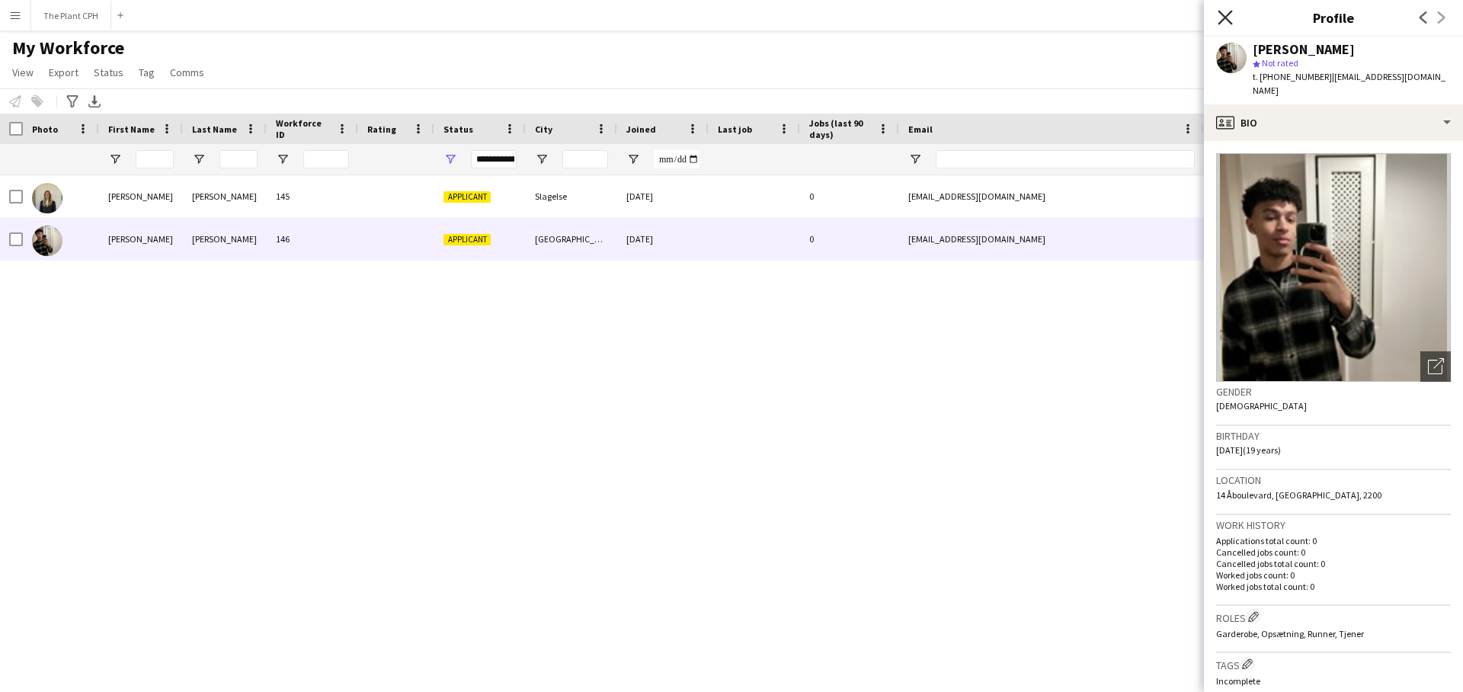
click at [1219, 14] on icon "Close pop-in" at bounding box center [1225, 17] width 14 height 14
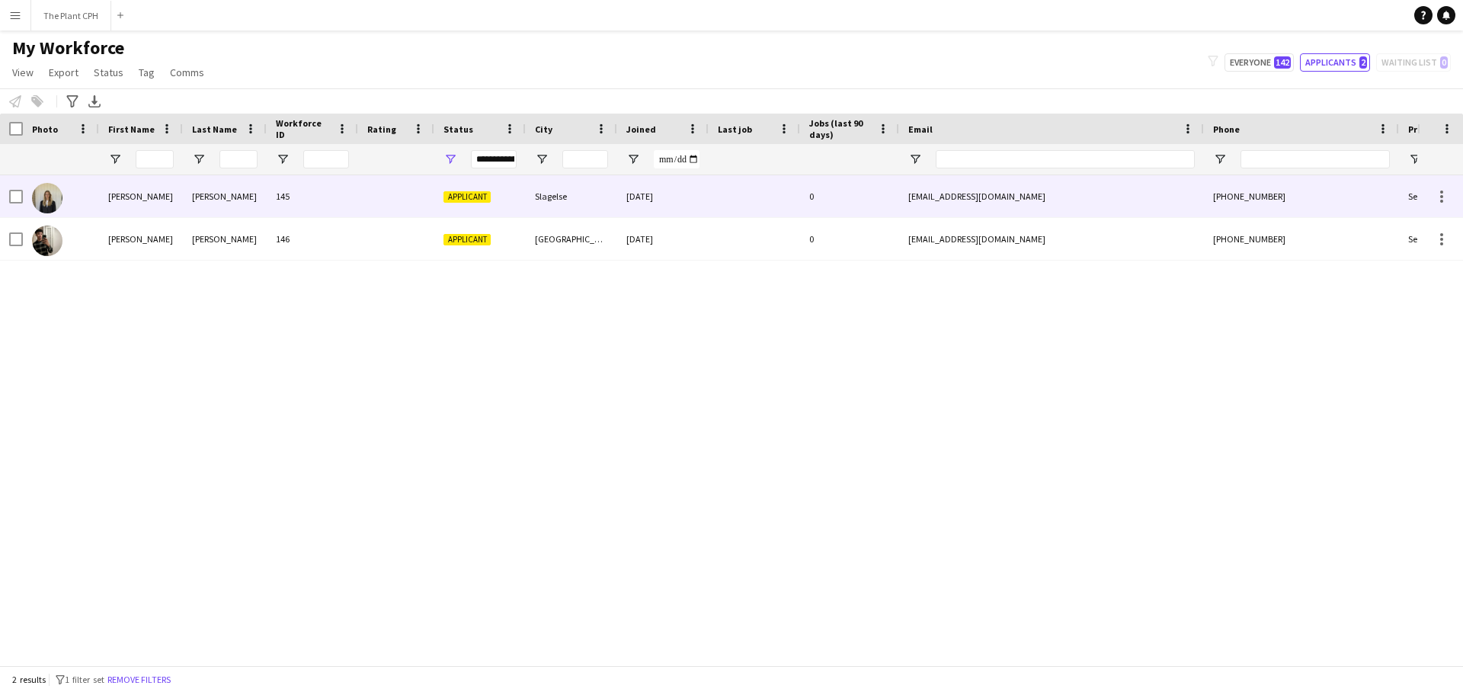
click at [143, 191] on div "[PERSON_NAME]" at bounding box center [141, 196] width 84 height 42
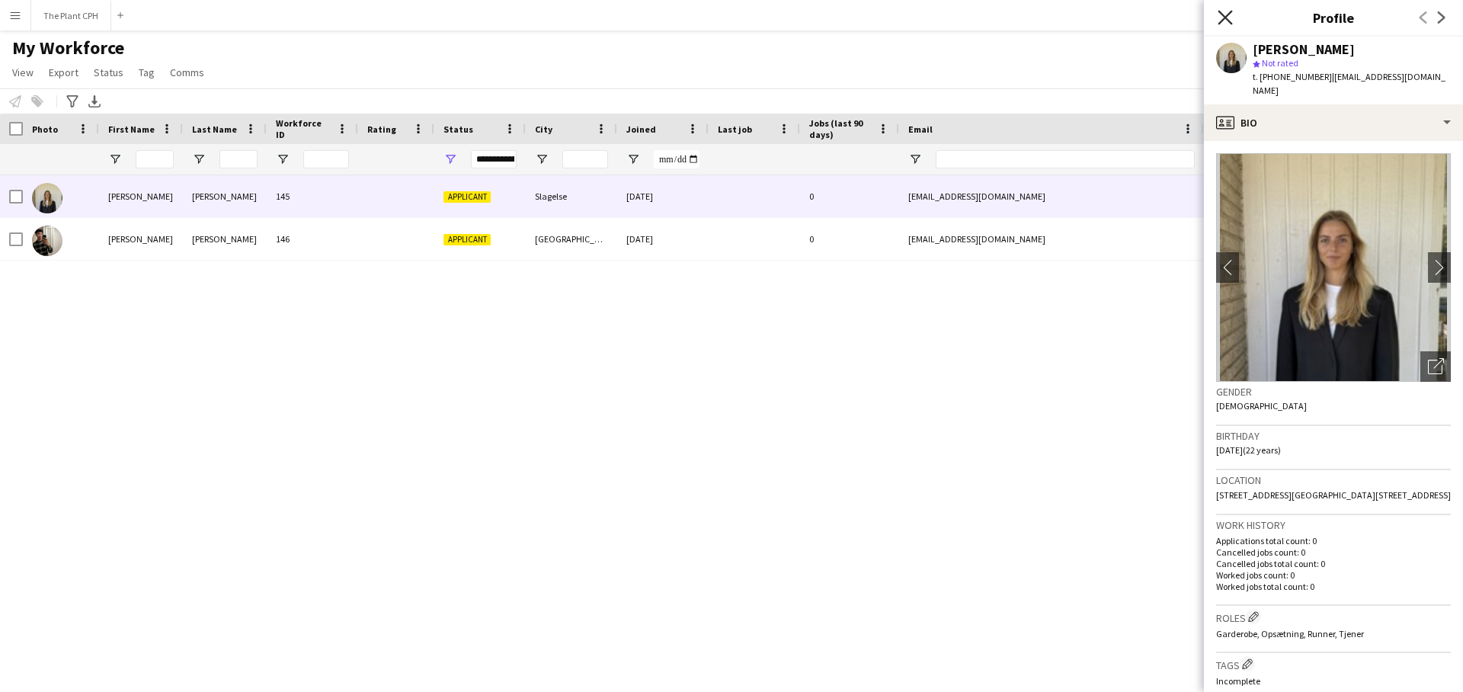
click at [1233, 21] on icon "Close pop-in" at bounding box center [1225, 17] width 14 height 14
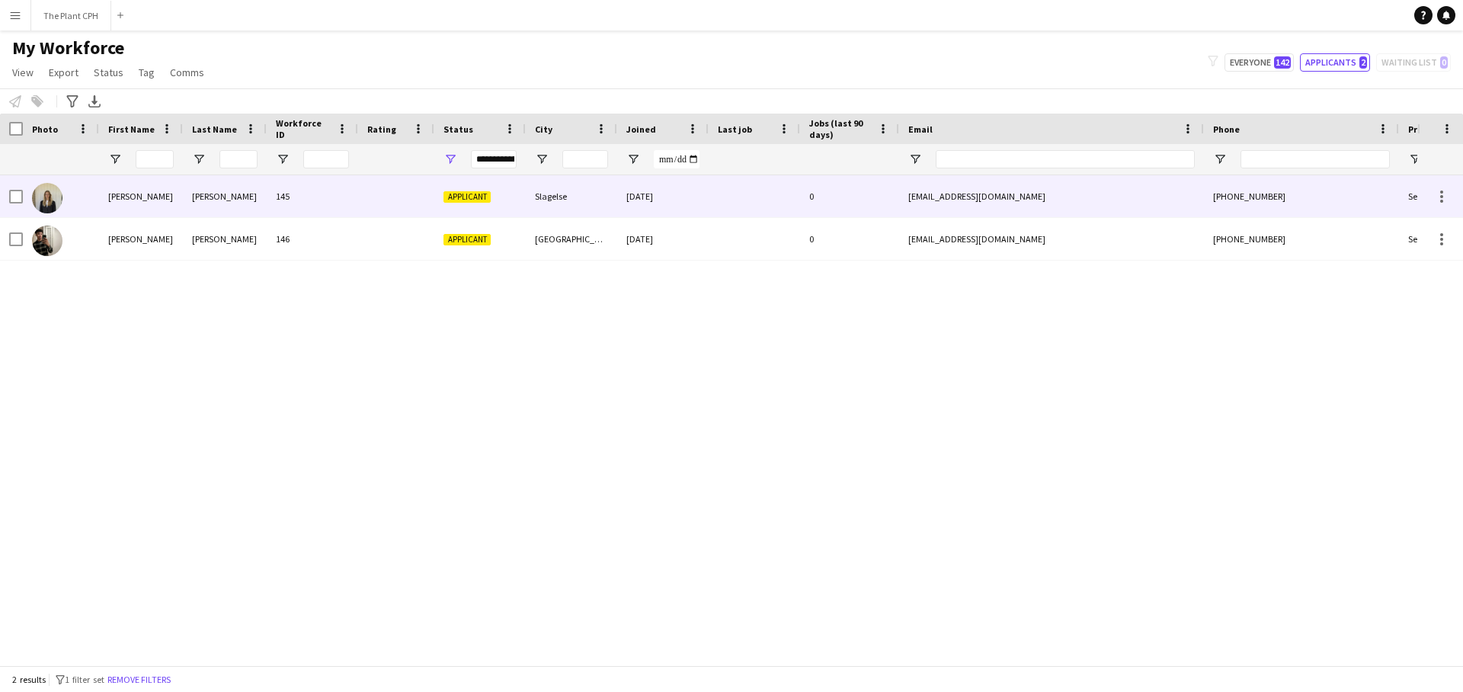
click at [930, 208] on div "[EMAIL_ADDRESS][DOMAIN_NAME]" at bounding box center [1051, 196] width 305 height 42
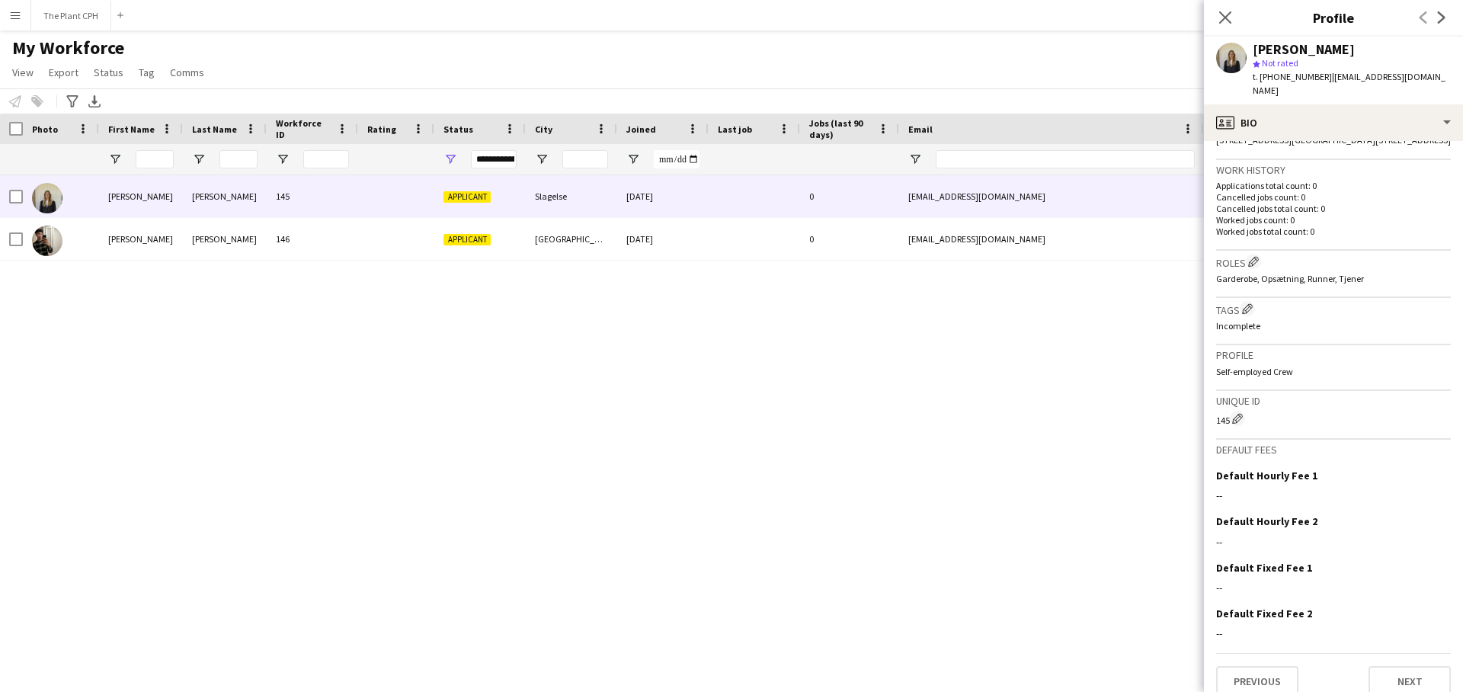
scroll to position [354, 0]
click at [1408, 670] on button "Next" at bounding box center [1410, 682] width 82 height 30
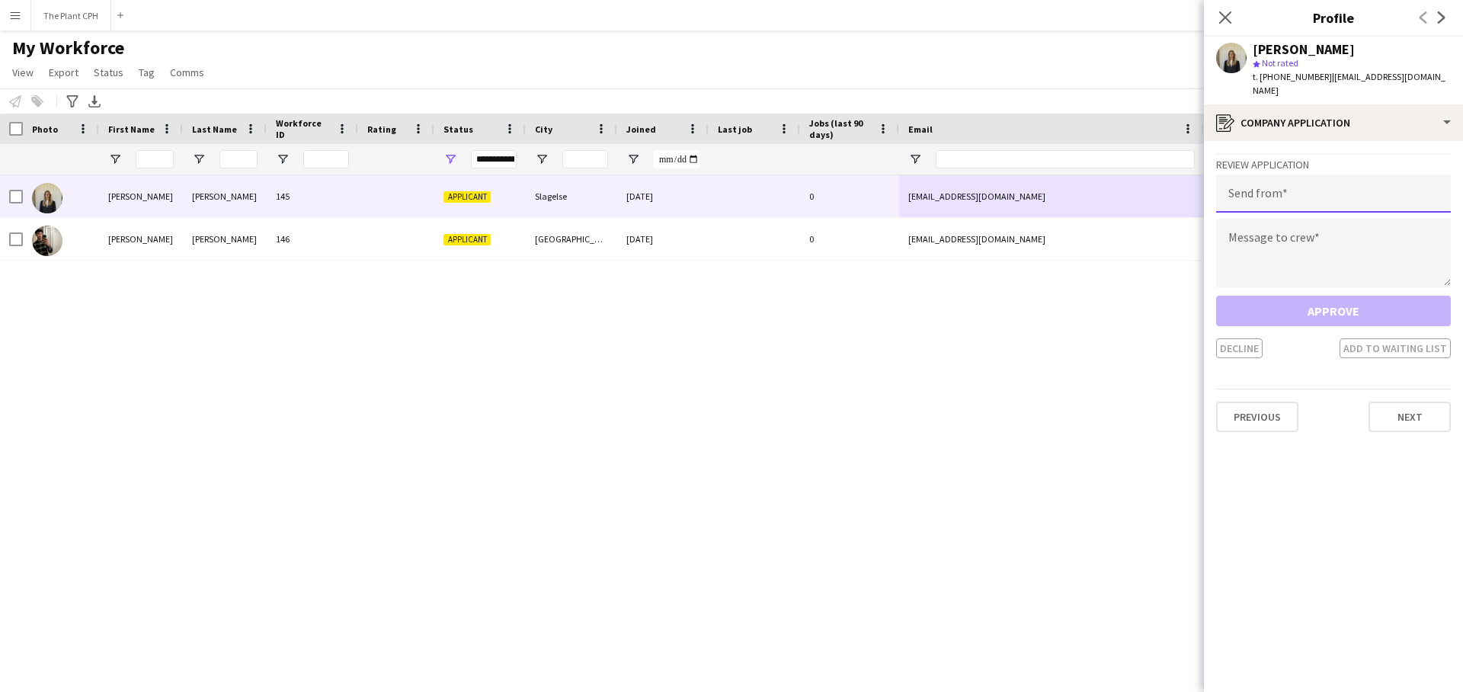
click at [1280, 182] on input "email" at bounding box center [1334, 194] width 235 height 38
type input "*"
type input "**********"
drag, startPoint x: 1273, startPoint y: 223, endPoint x: 1258, endPoint y: 232, distance: 17.8
click at [1273, 223] on textarea at bounding box center [1334, 253] width 235 height 69
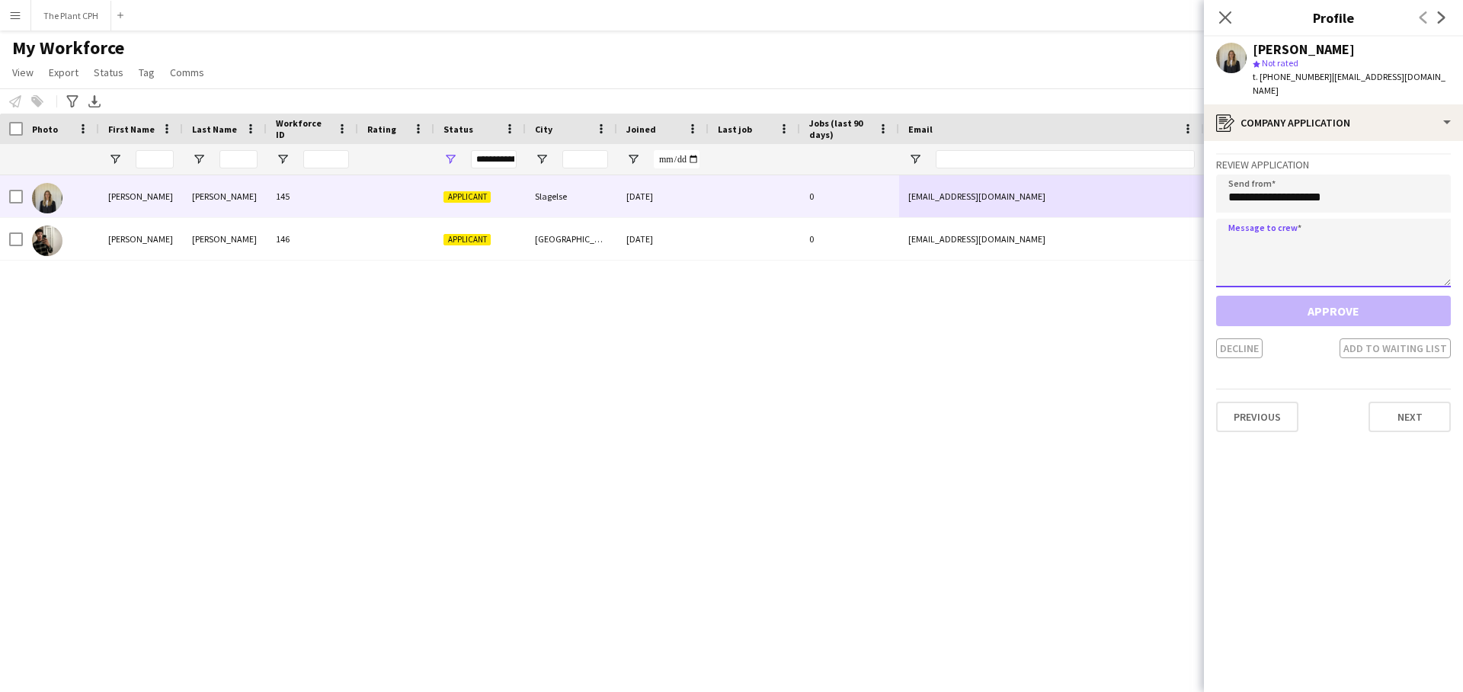
paste textarea "**********"
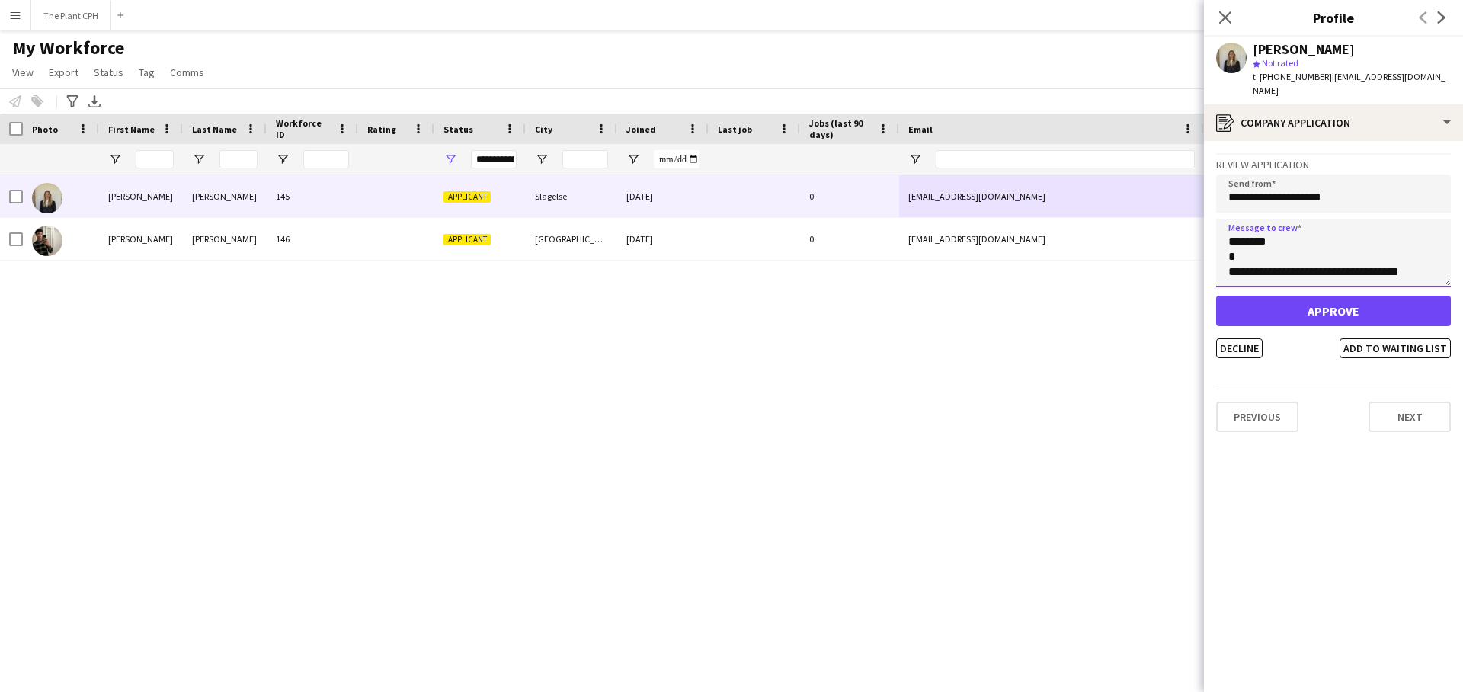
scroll to position [248, 0]
click at [1328, 252] on textarea "**********" at bounding box center [1334, 253] width 235 height 69
drag, startPoint x: 1355, startPoint y: 245, endPoint x: 1235, endPoint y: 248, distance: 120.5
click at [1235, 248] on textarea "**********" at bounding box center [1334, 253] width 235 height 69
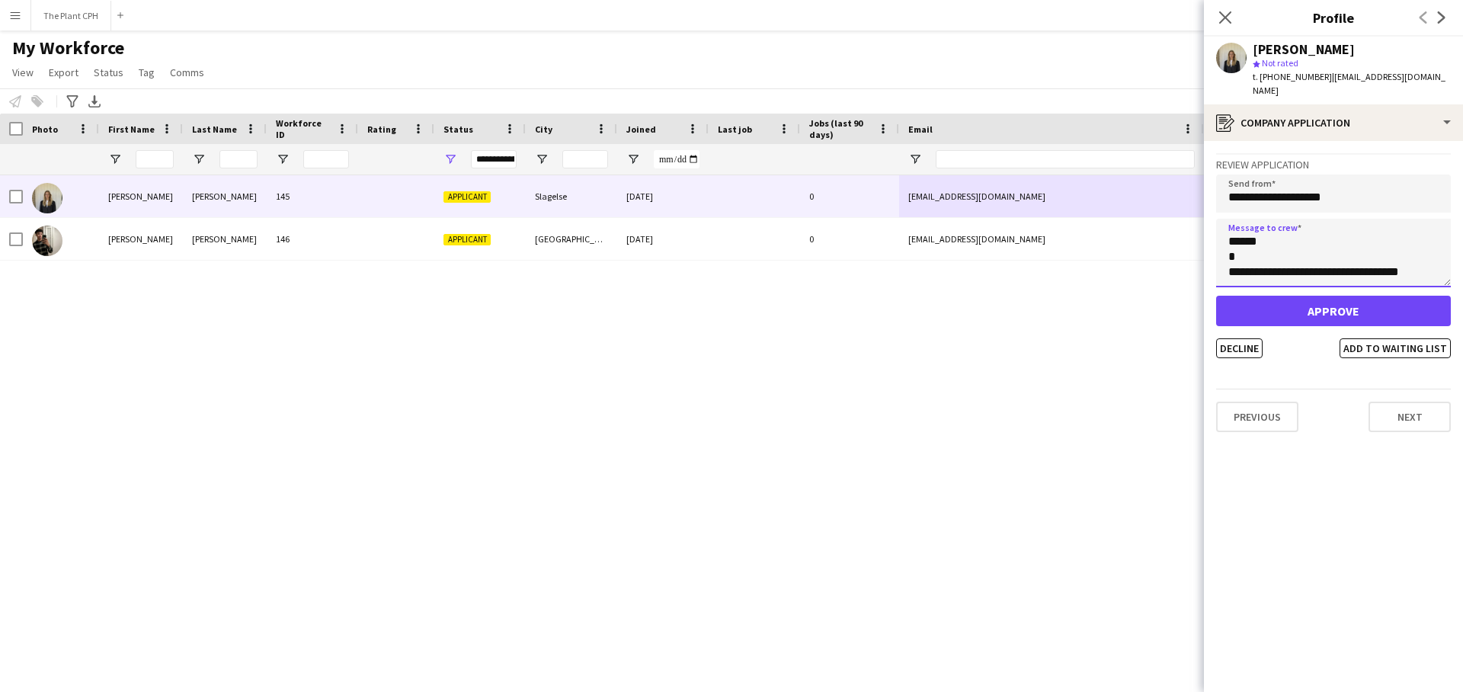
scroll to position [282, 0]
click at [1426, 257] on textarea "**********" at bounding box center [1334, 253] width 235 height 69
click at [1312, 257] on textarea "**********" at bounding box center [1334, 253] width 235 height 69
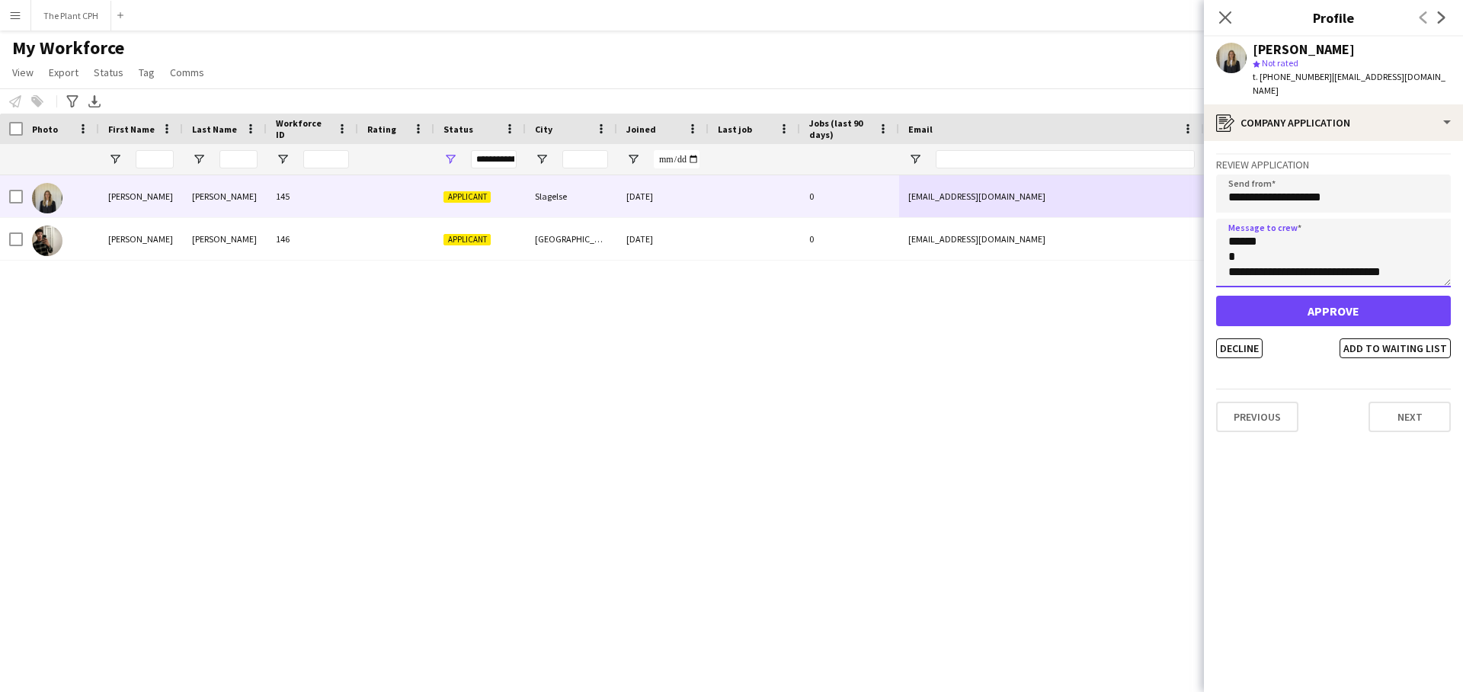
type textarea "**********"
click at [1345, 296] on button "Approve" at bounding box center [1334, 311] width 235 height 30
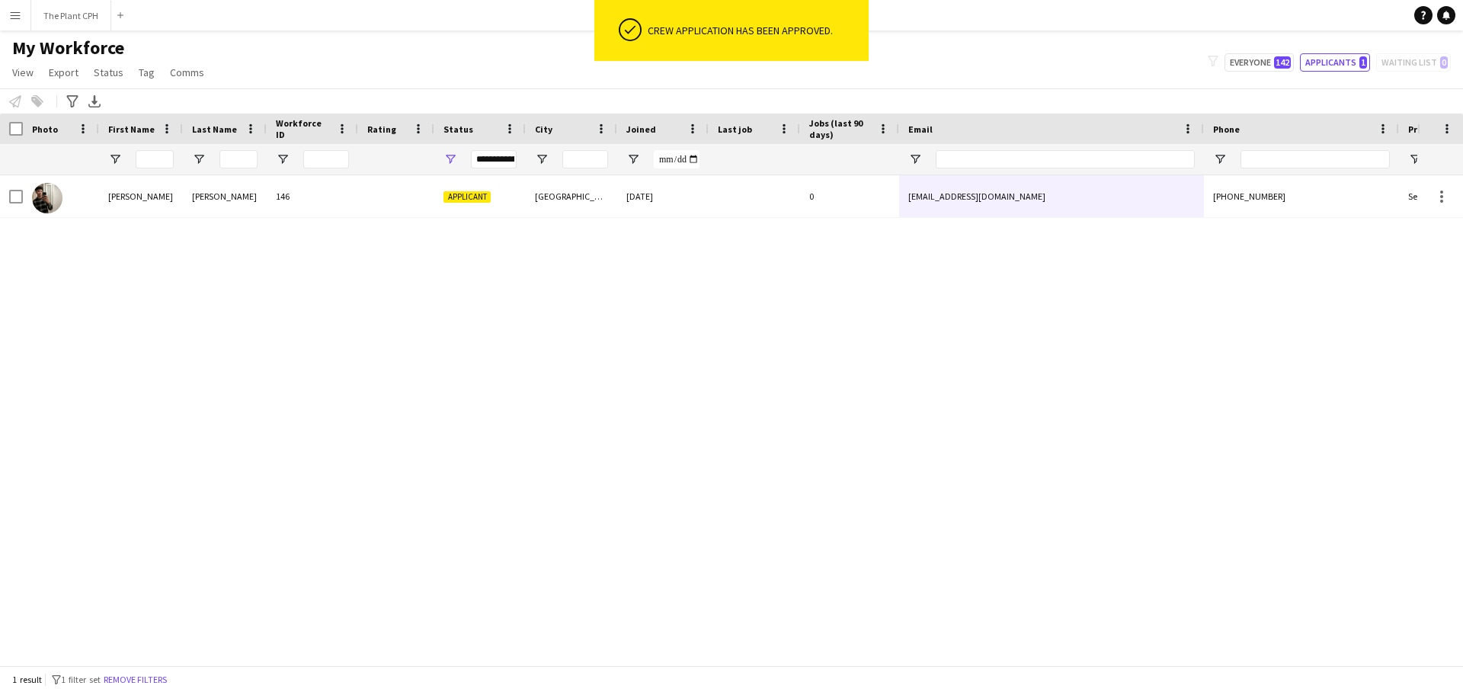
click at [9, 5] on button "Menu" at bounding box center [15, 15] width 30 height 30
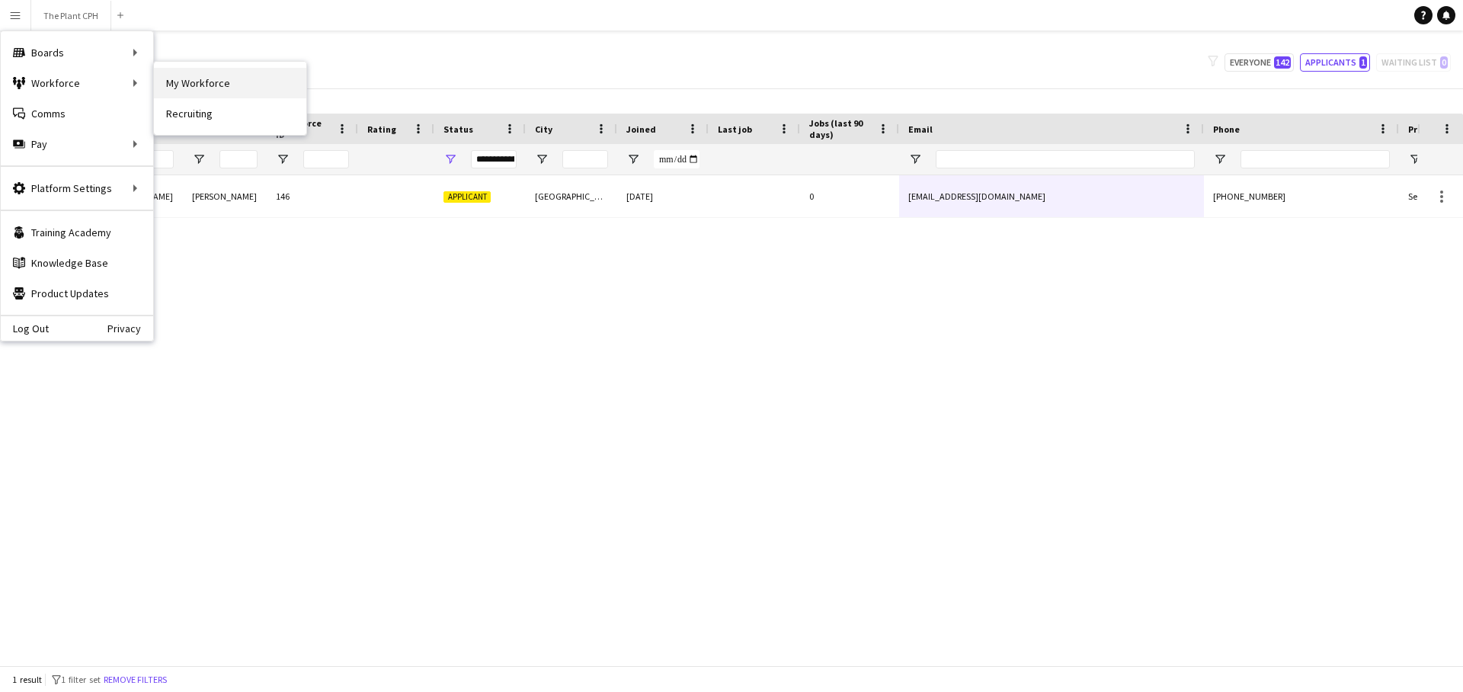
click at [263, 95] on link "My Workforce" at bounding box center [230, 83] width 152 height 30
type input "**********"
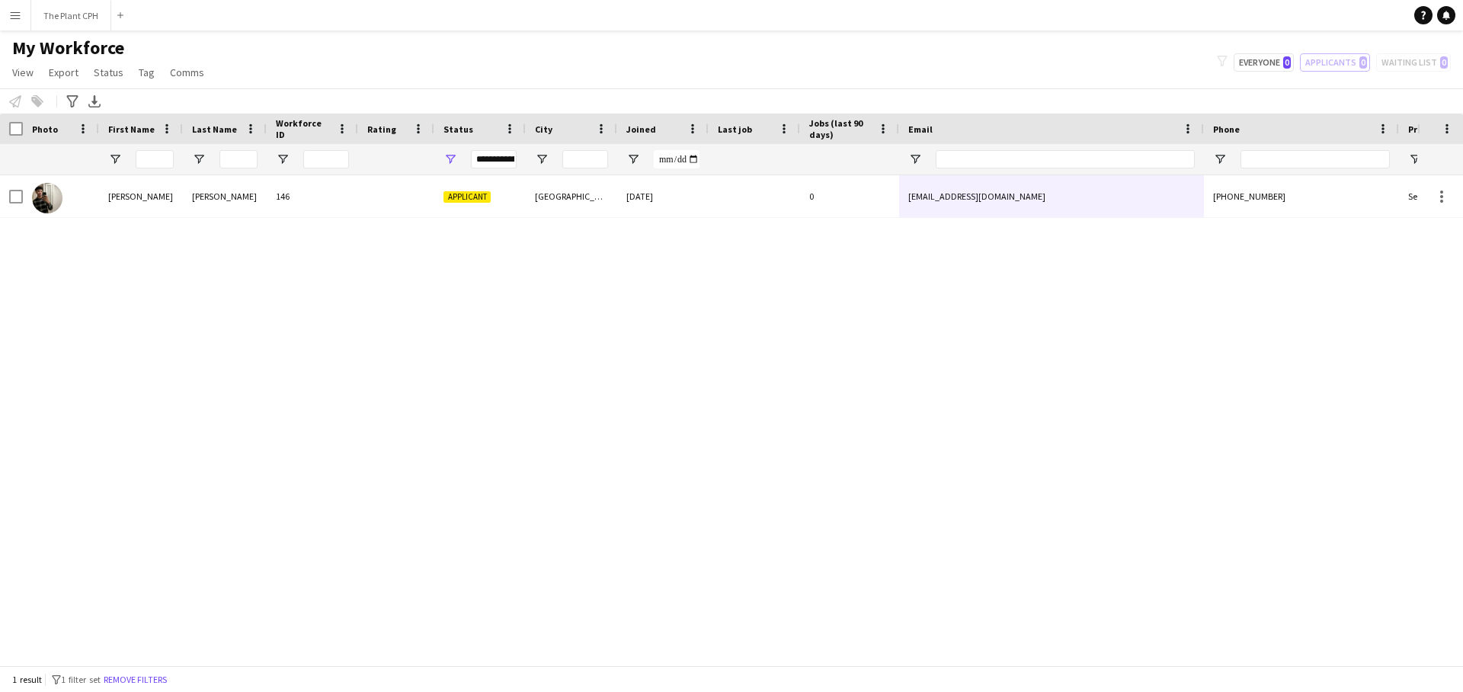
click at [17, 25] on button "Menu" at bounding box center [15, 15] width 30 height 30
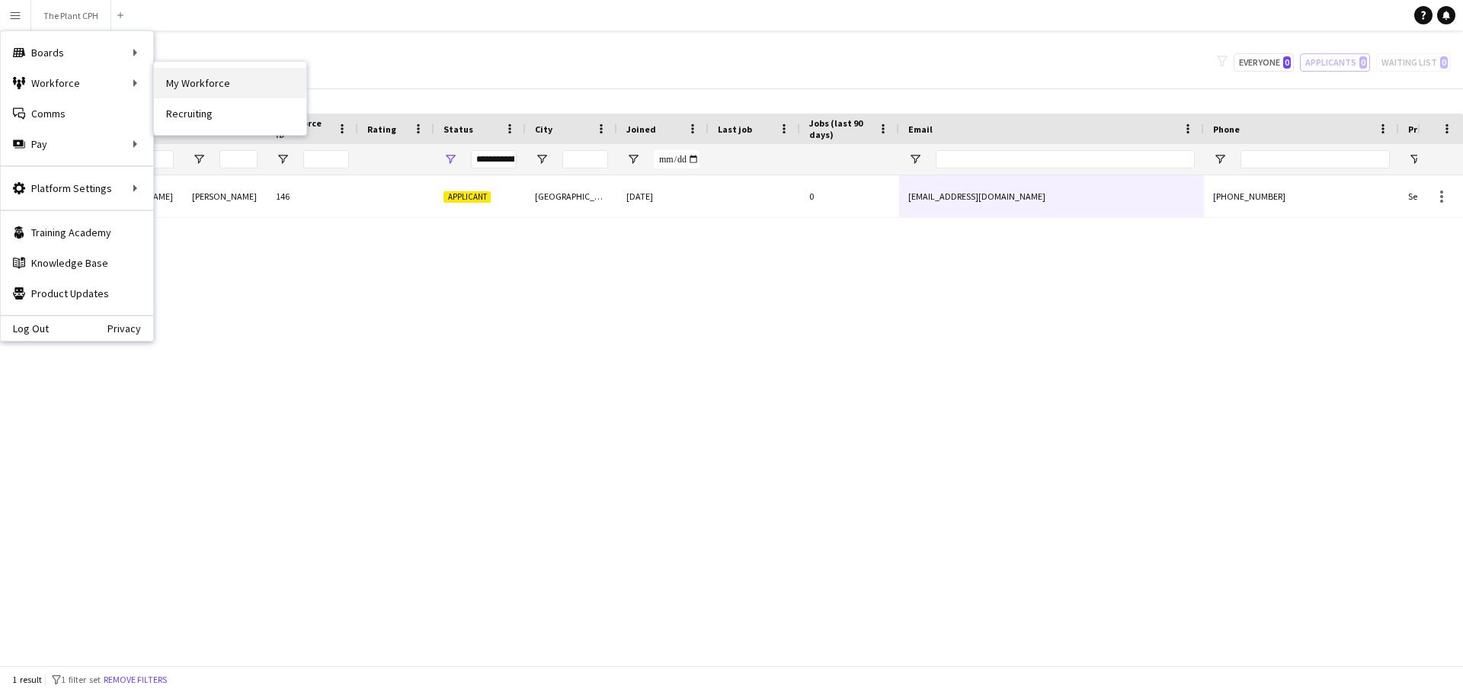
click at [216, 84] on link "My Workforce" at bounding box center [230, 83] width 152 height 30
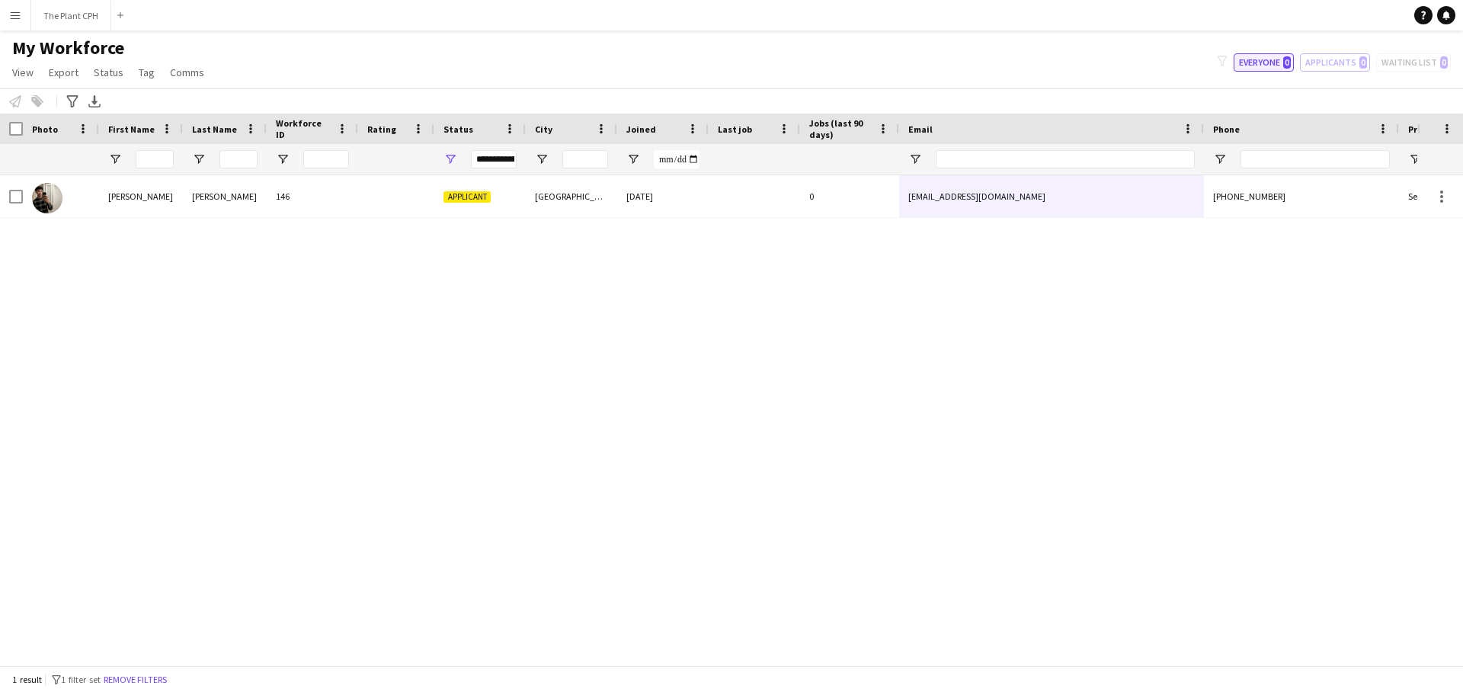
click at [1278, 63] on button "Everyone 0" at bounding box center [1264, 62] width 60 height 18
type input "**********"
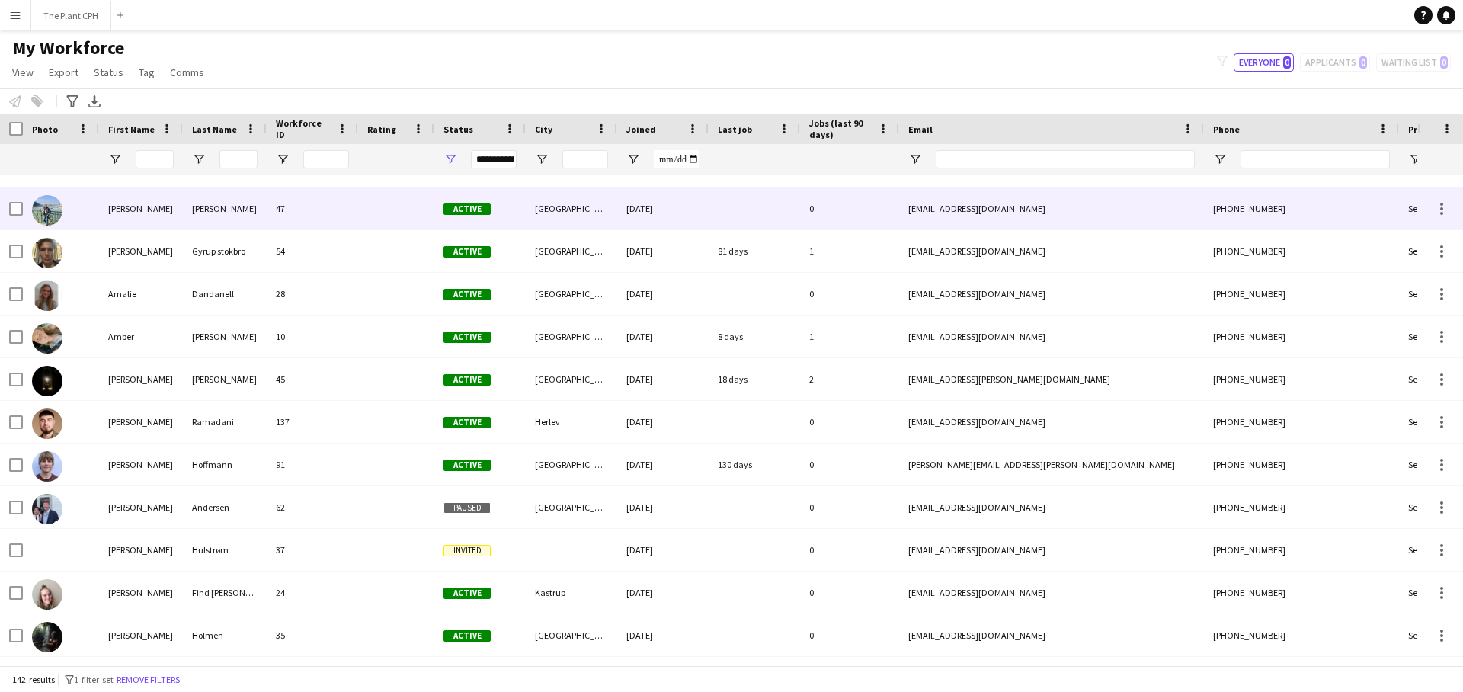
scroll to position [296, 0]
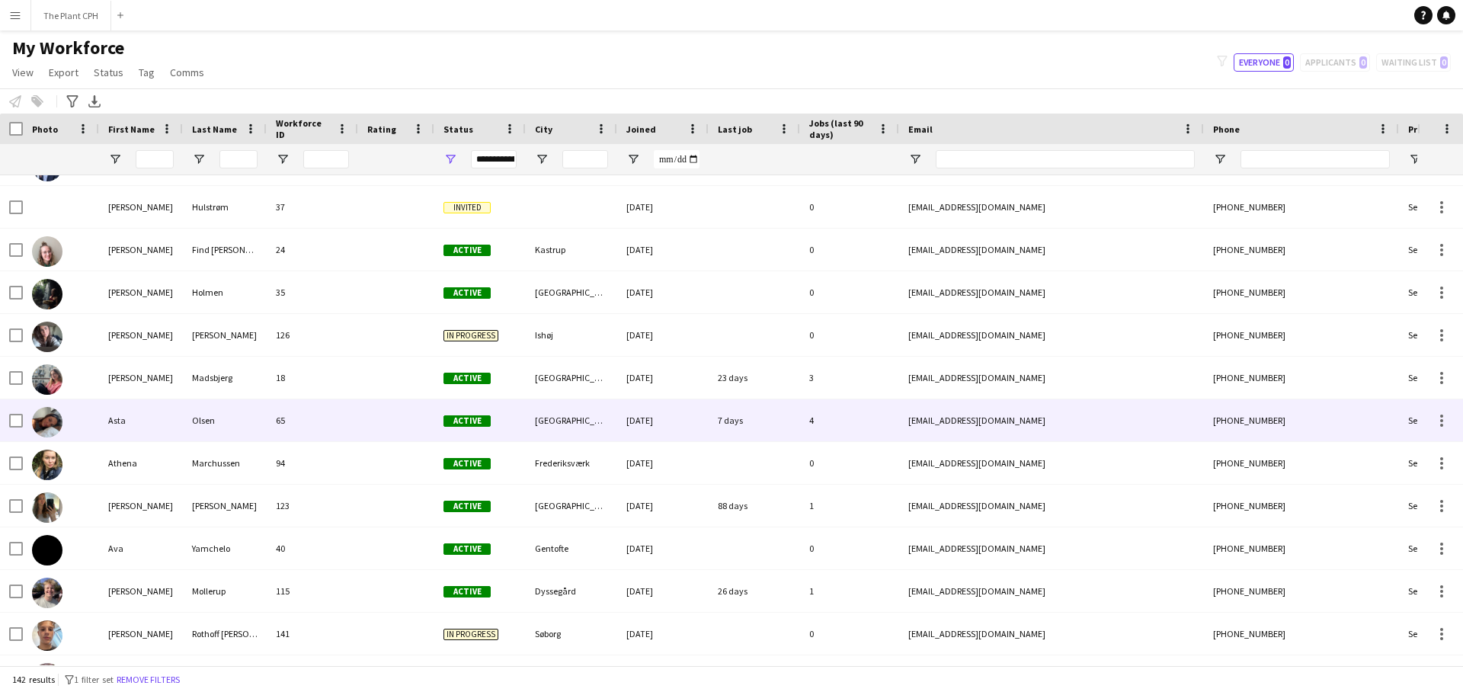
click at [63, 427] on div at bounding box center [61, 420] width 76 height 42
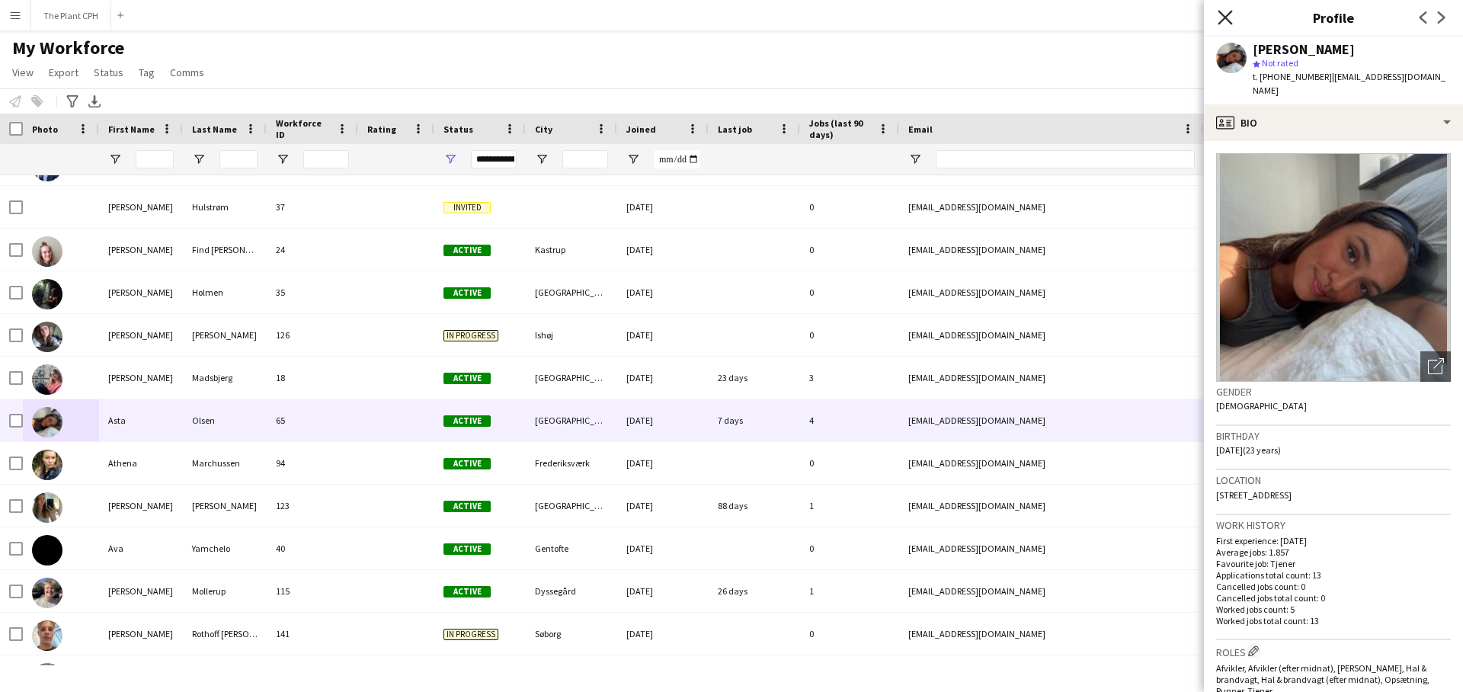
click at [1219, 15] on icon "Close pop-in" at bounding box center [1225, 17] width 14 height 14
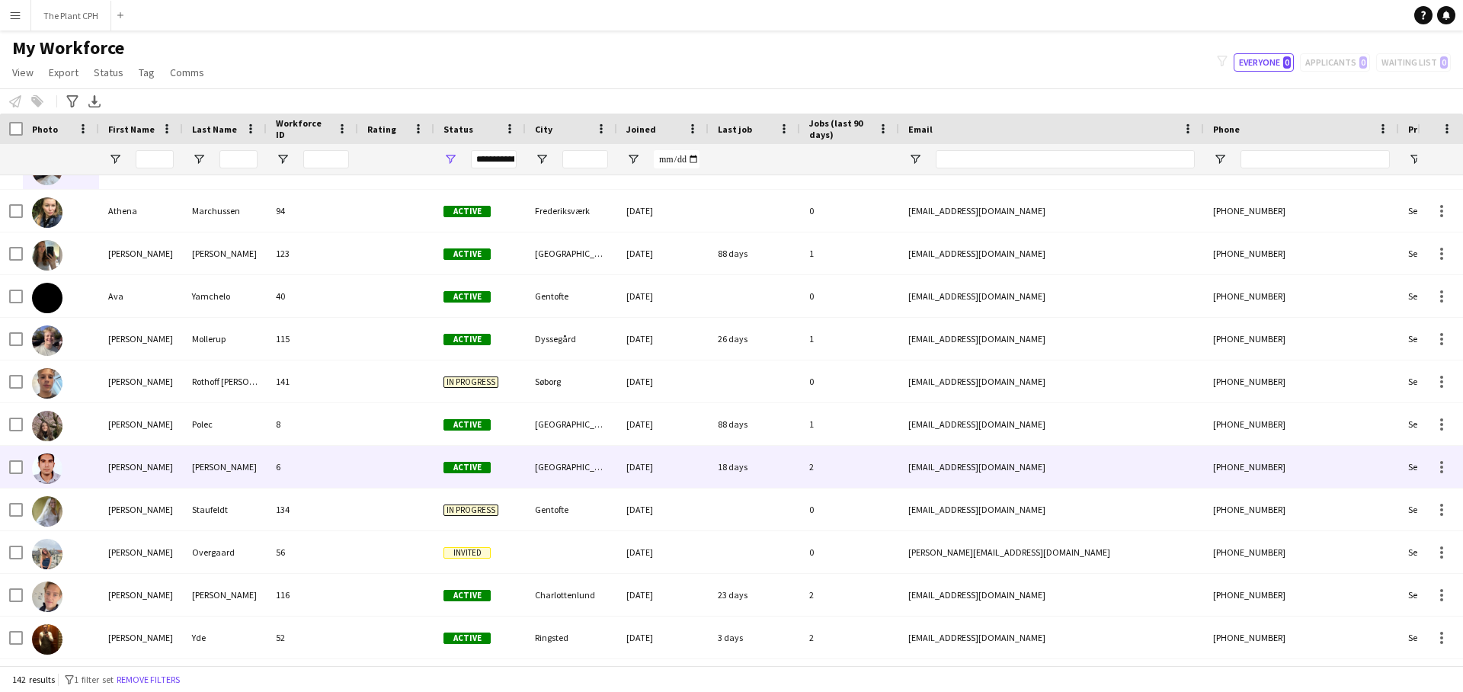
click at [234, 466] on div "[PERSON_NAME]" at bounding box center [225, 467] width 84 height 42
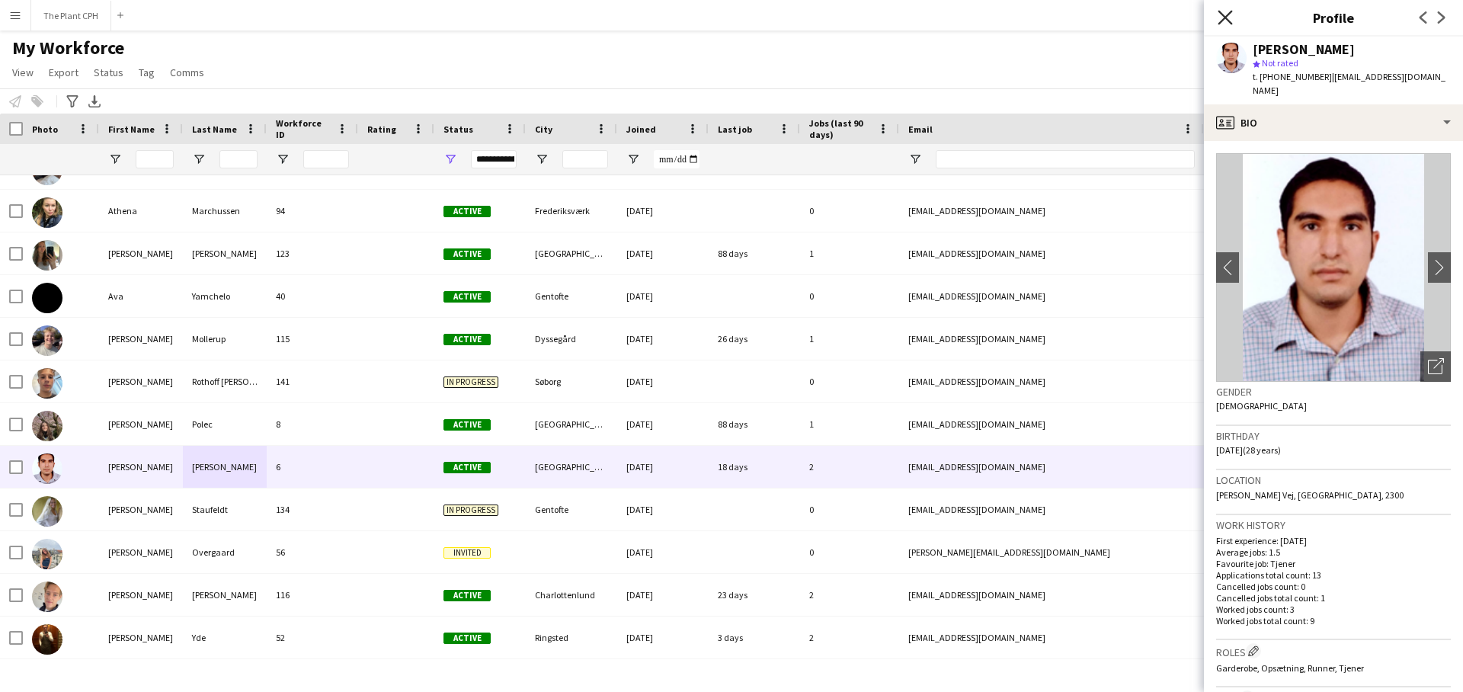
click at [1226, 24] on icon "Close pop-in" at bounding box center [1225, 17] width 14 height 14
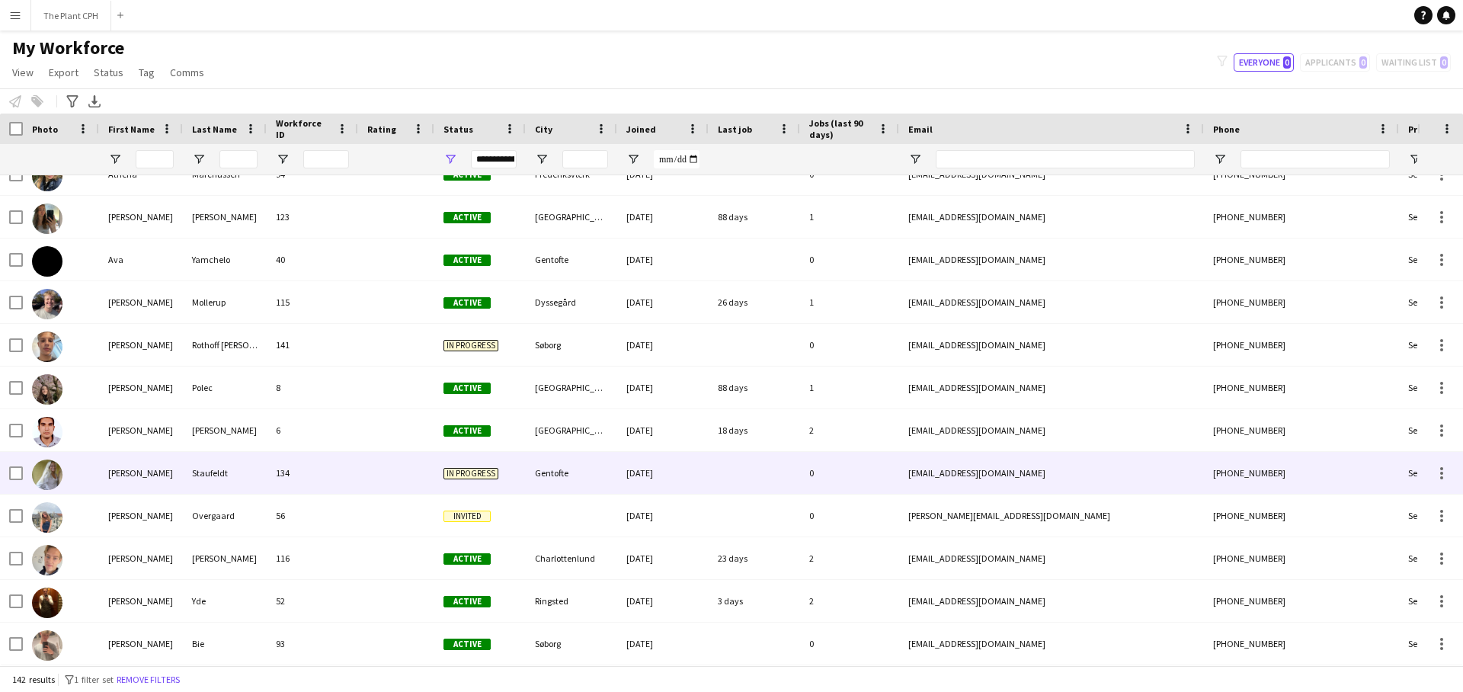
click at [209, 469] on div "Staufeldt" at bounding box center [225, 473] width 84 height 42
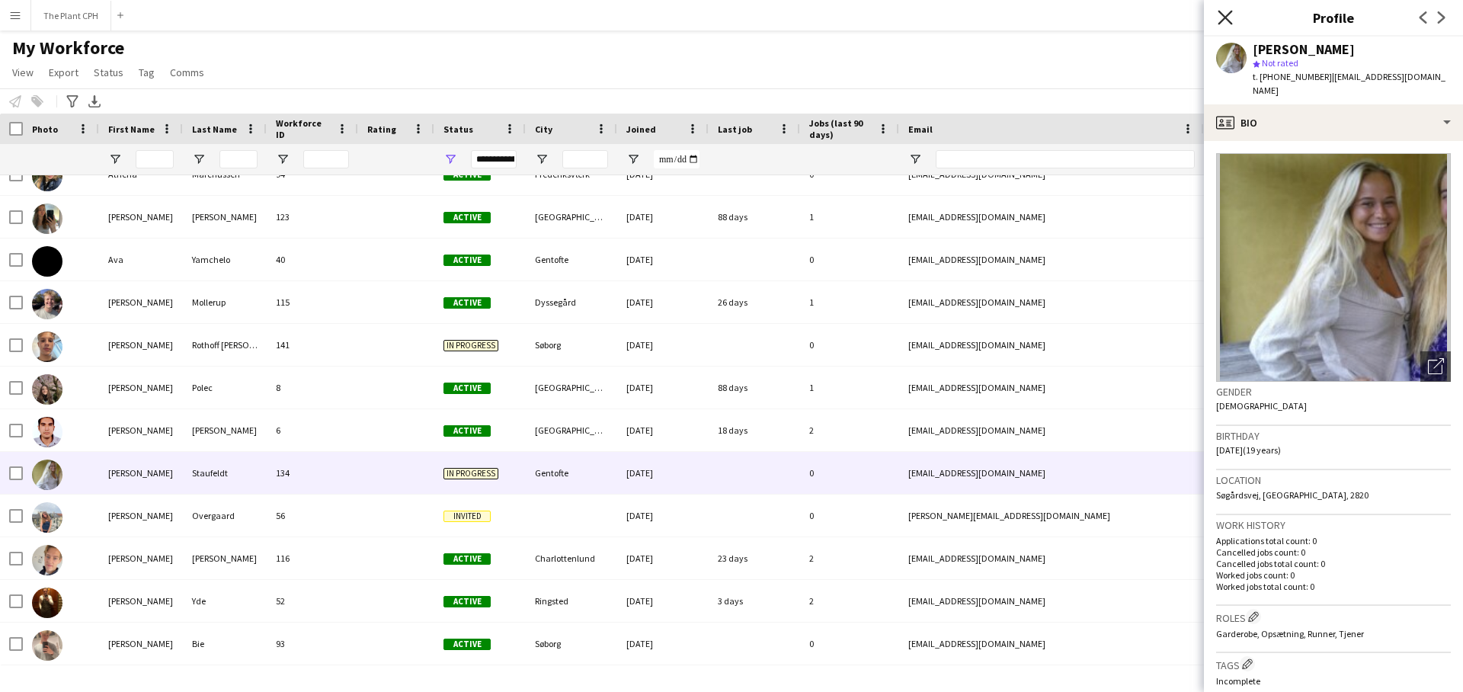
click at [1228, 15] on icon at bounding box center [1225, 17] width 14 height 14
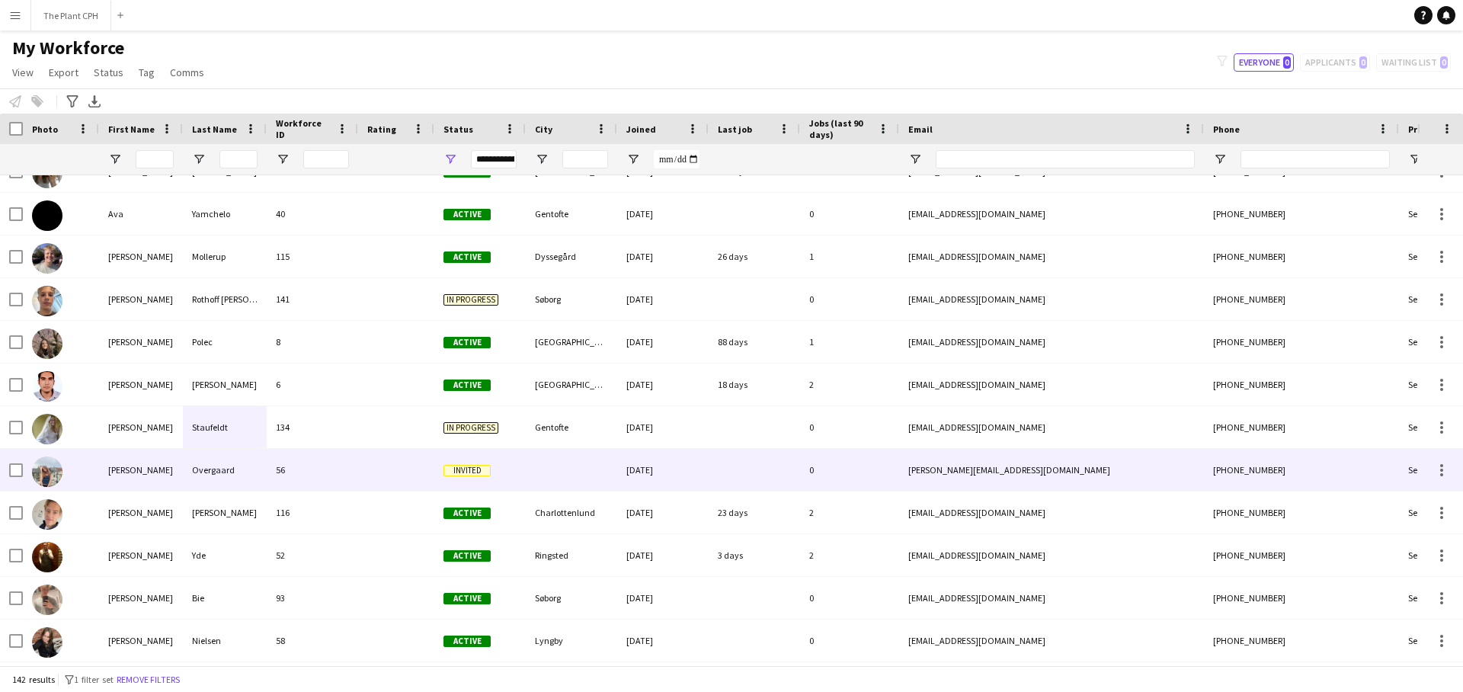
click at [226, 470] on div "Overgaard" at bounding box center [225, 470] width 84 height 42
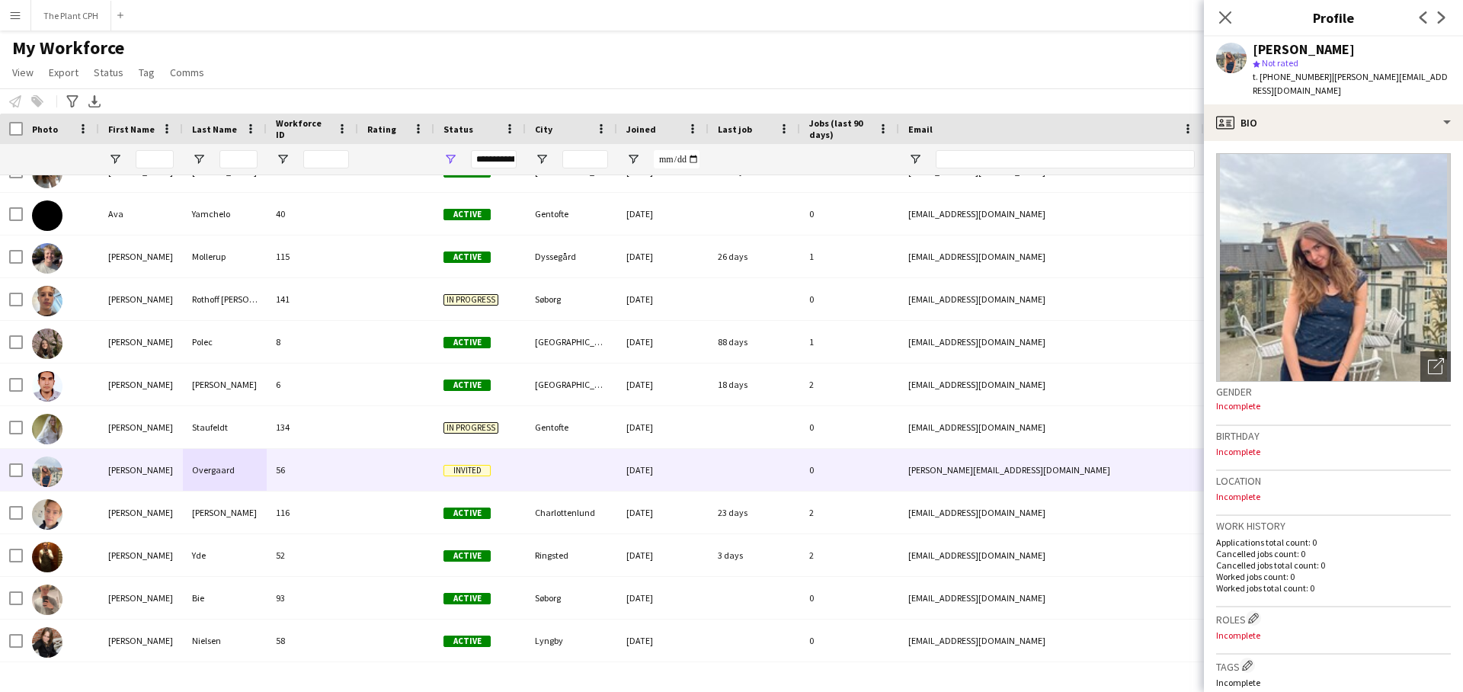
drag, startPoint x: 1226, startPoint y: 14, endPoint x: 1218, endPoint y: 15, distance: 7.7
click at [1226, 14] on icon "Close pop-in" at bounding box center [1226, 17] width 12 height 12
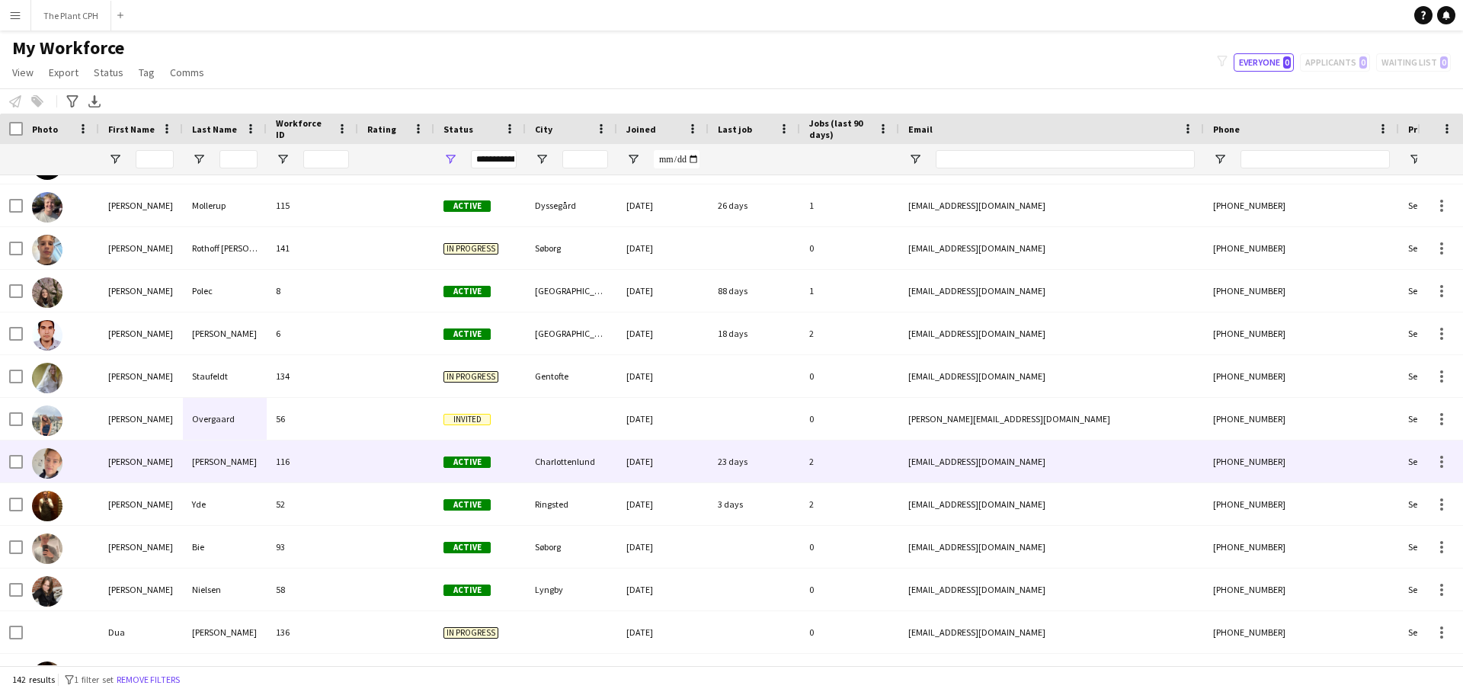
click at [206, 457] on div "[PERSON_NAME]" at bounding box center [225, 462] width 84 height 42
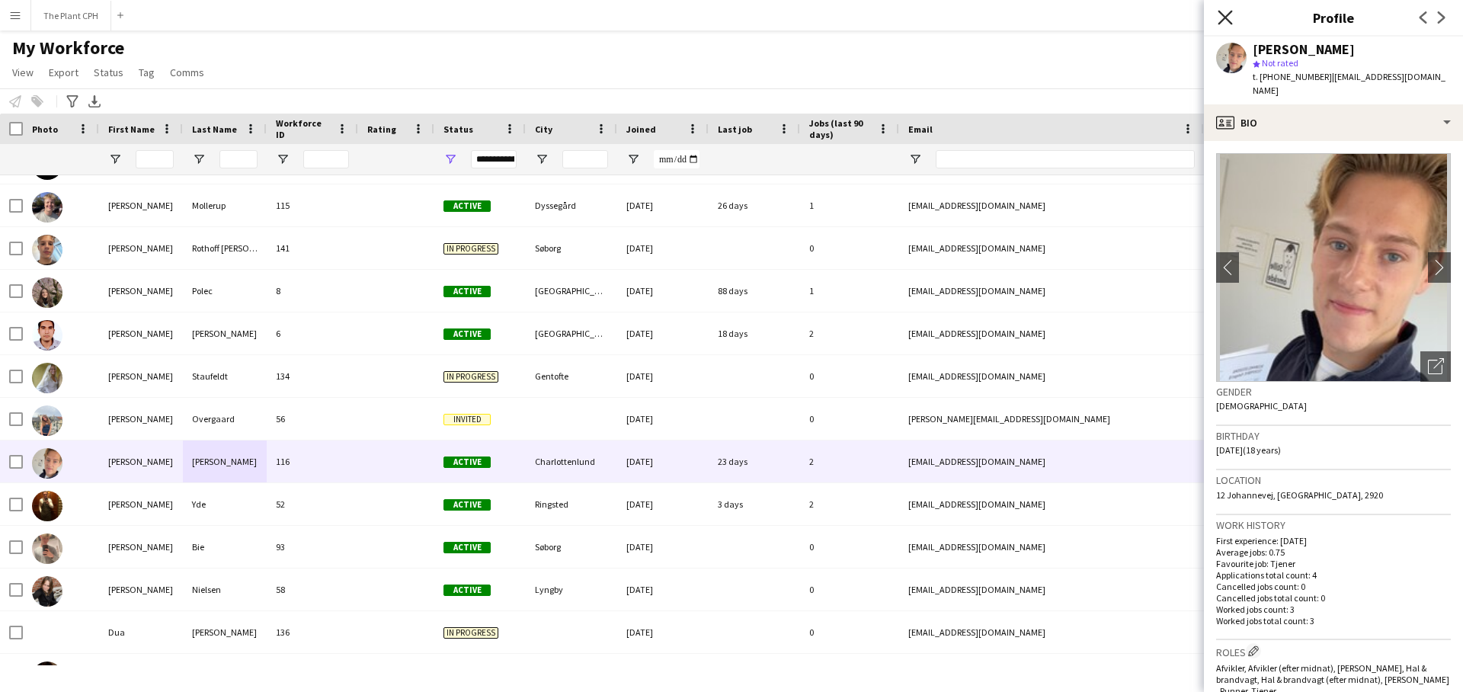
click at [1225, 14] on icon "Close pop-in" at bounding box center [1225, 17] width 14 height 14
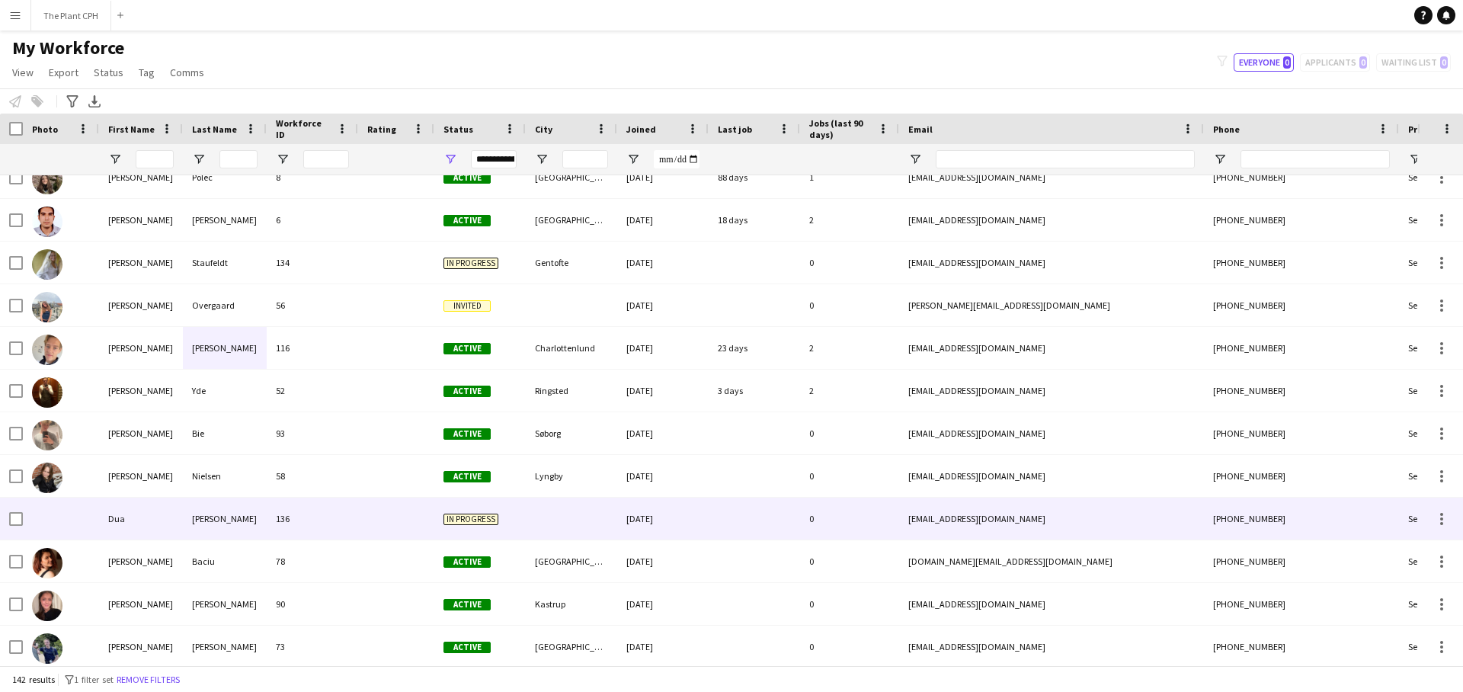
click at [227, 516] on div "[PERSON_NAME]" at bounding box center [225, 519] width 84 height 42
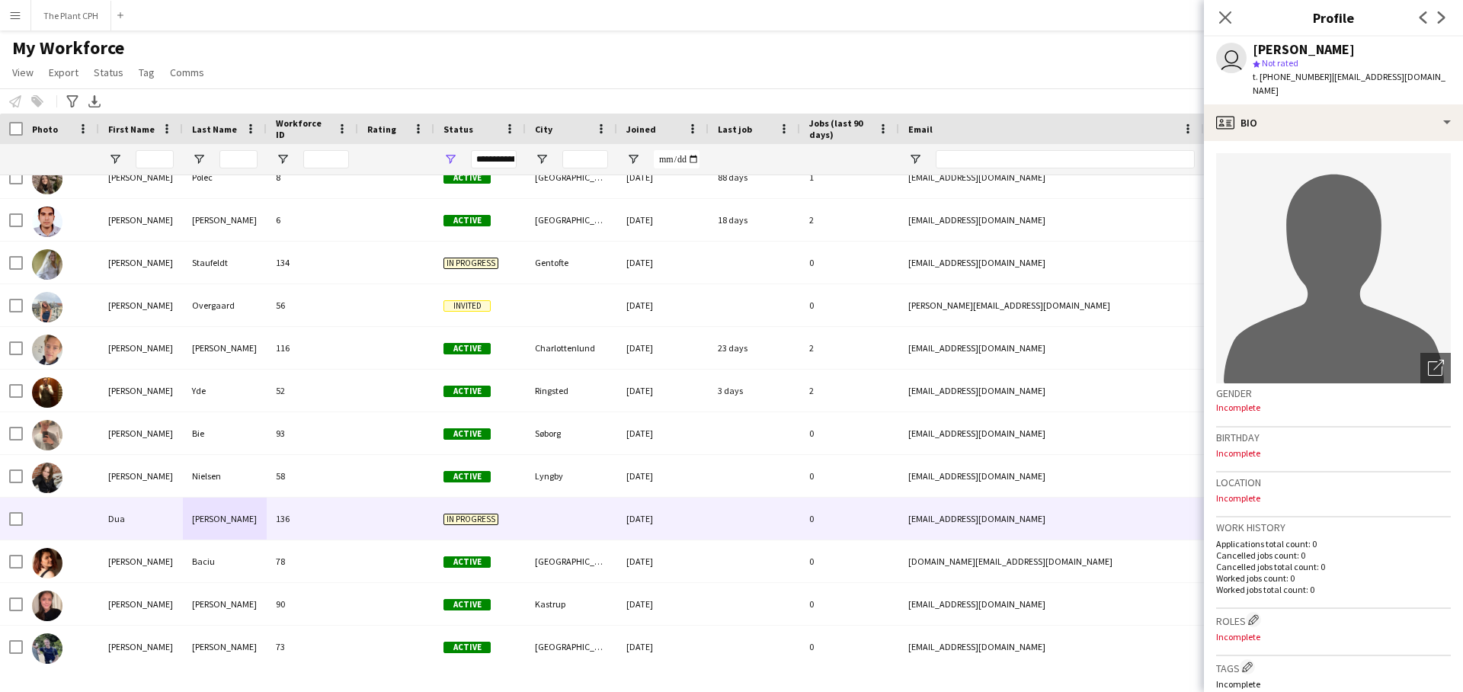
drag, startPoint x: 1225, startPoint y: 14, endPoint x: 1207, endPoint y: 23, distance: 20.1
click at [1225, 15] on icon "Close pop-in" at bounding box center [1226, 17] width 12 height 12
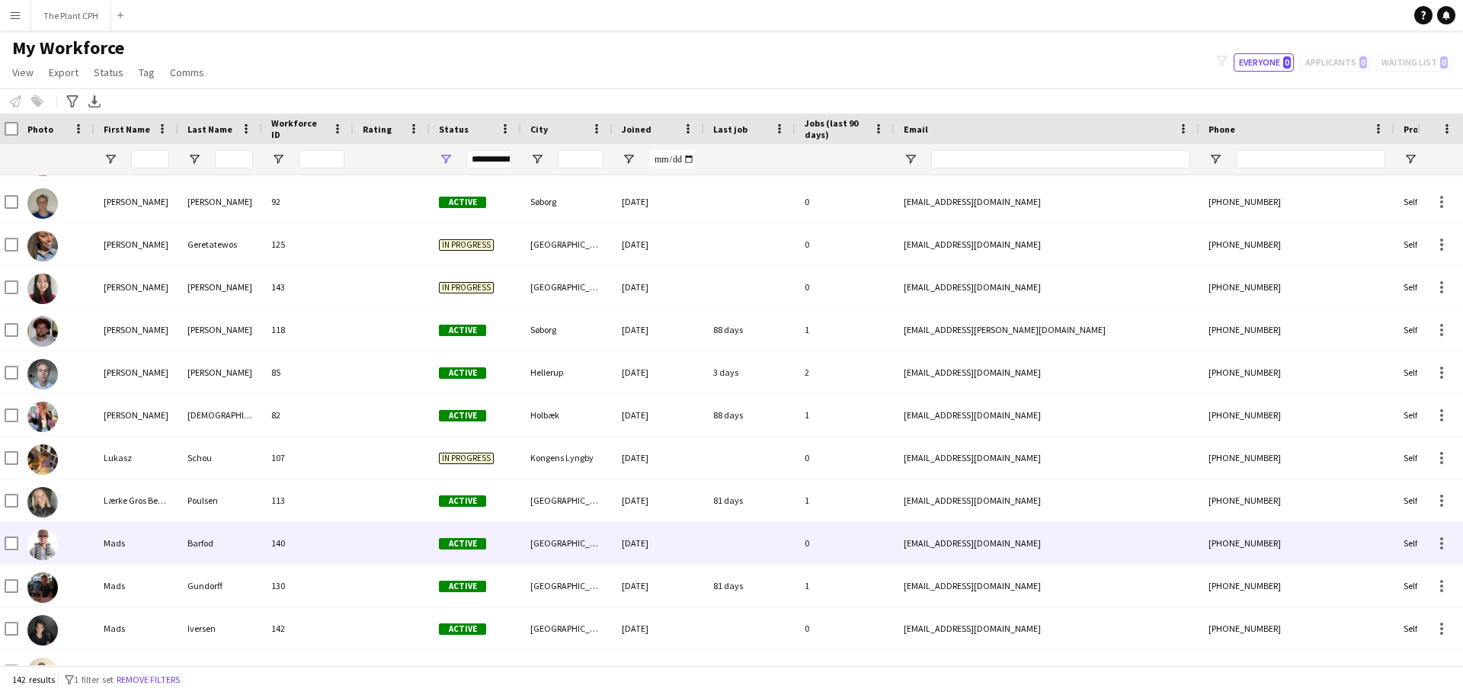
click at [348, 547] on div "140" at bounding box center [307, 543] width 91 height 42
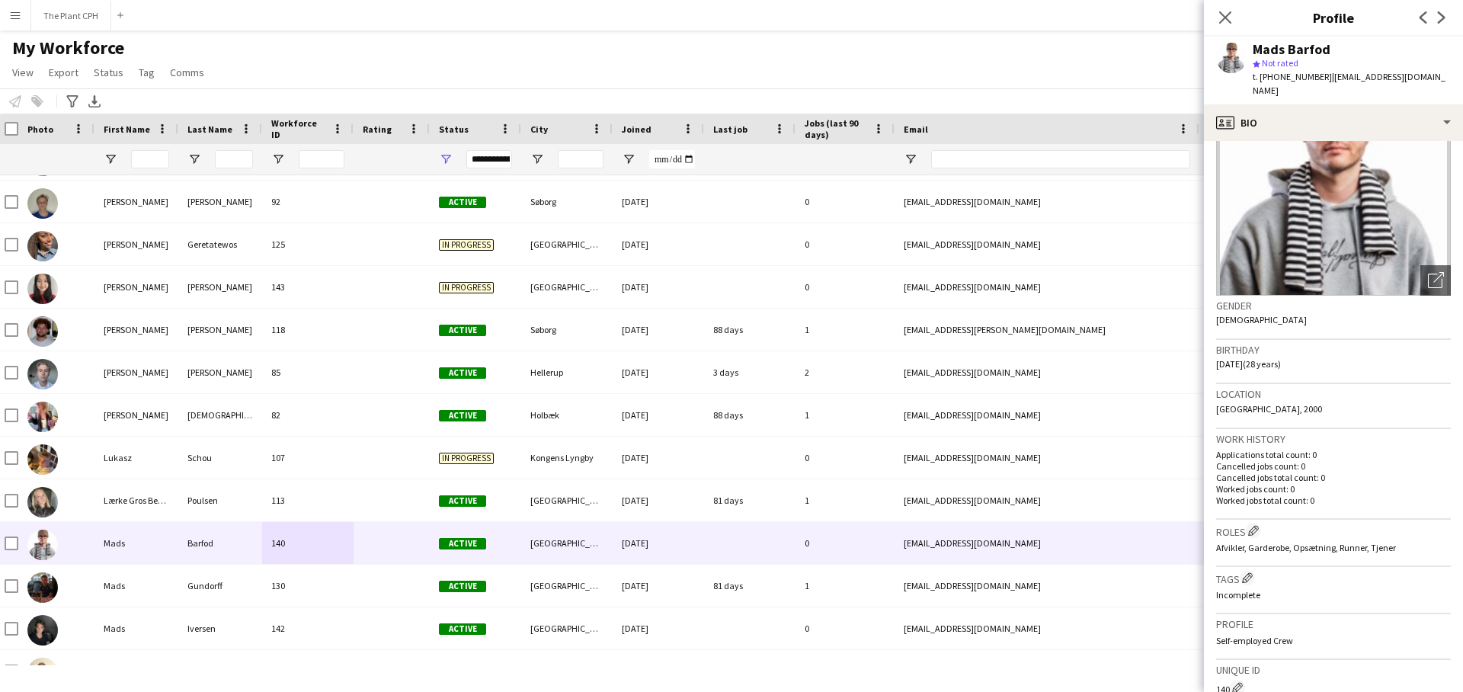
click at [1296, 222] on img at bounding box center [1334, 181] width 235 height 229
click at [1440, 272] on icon at bounding box center [1439, 277] width 11 height 11
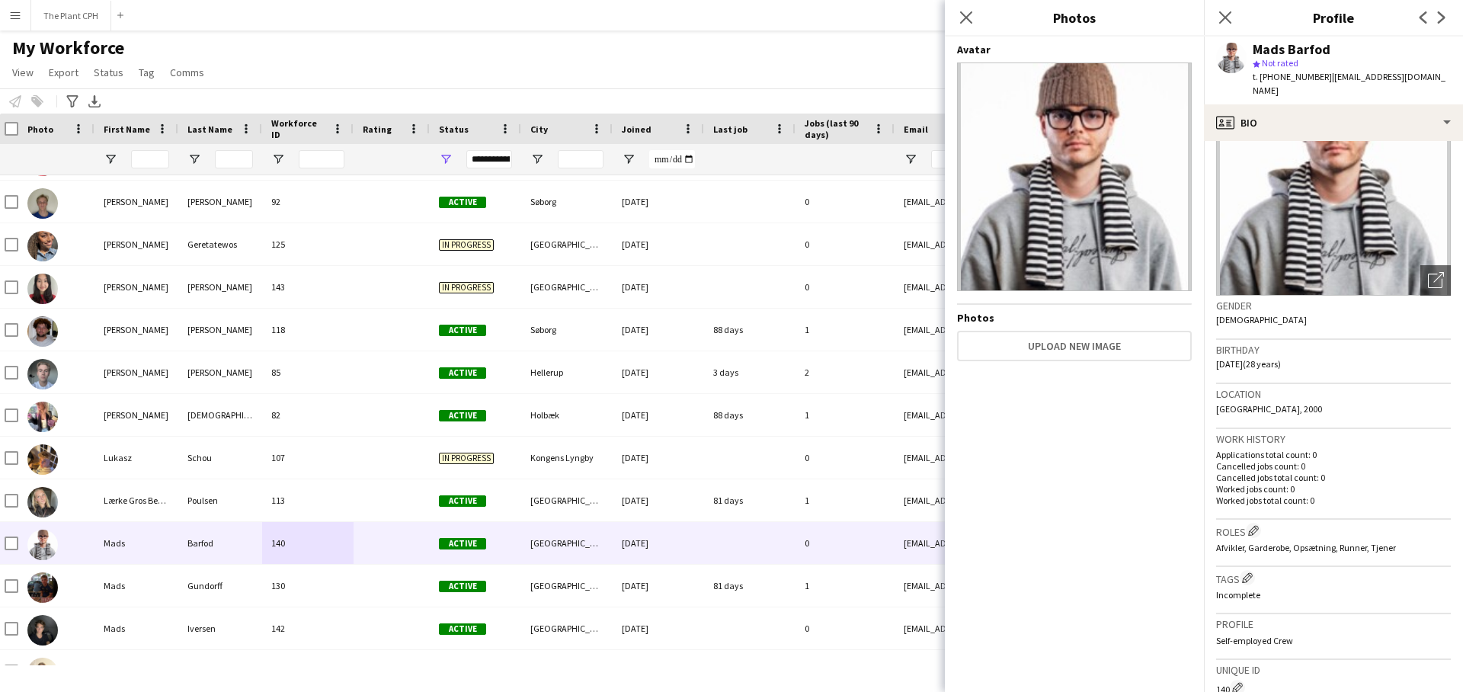
drag, startPoint x: 970, startPoint y: 21, endPoint x: 1027, endPoint y: 50, distance: 63.7
click at [970, 21] on icon at bounding box center [966, 17] width 12 height 12
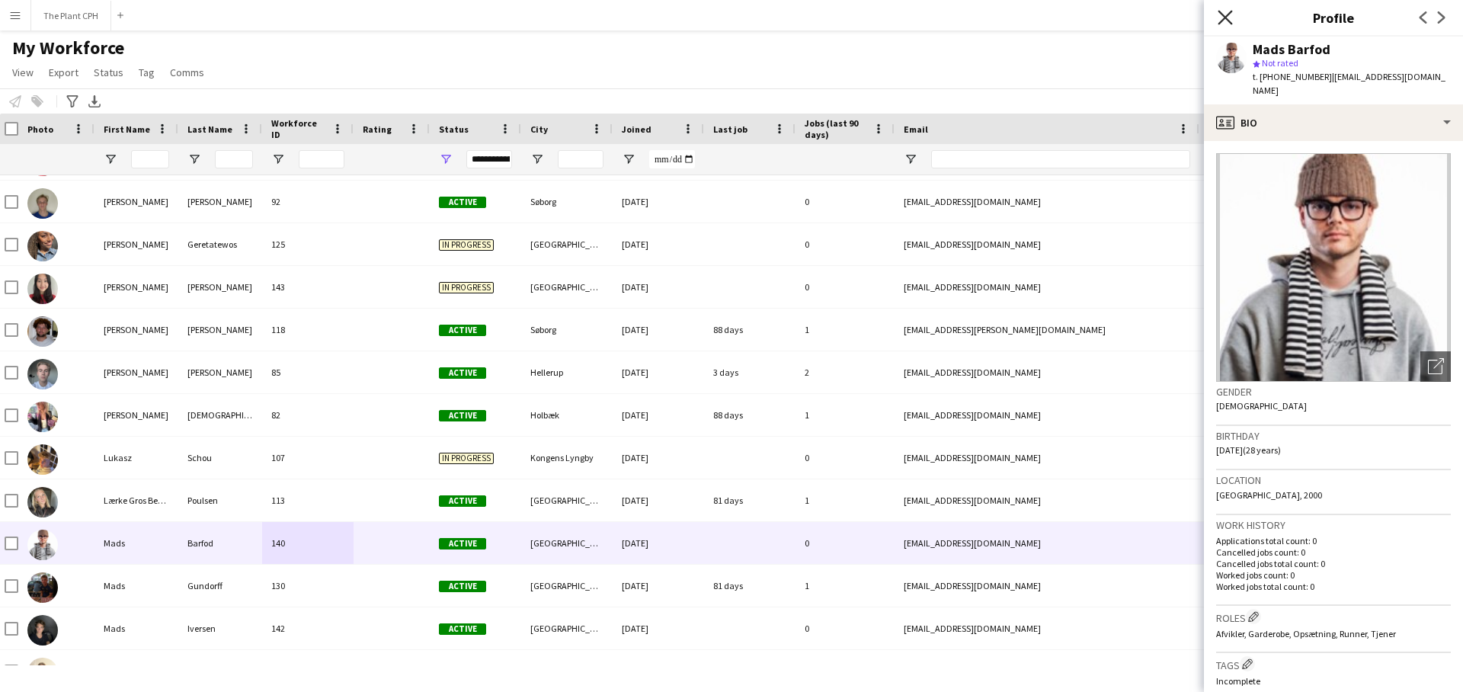
click at [1233, 21] on icon "Close pop-in" at bounding box center [1225, 17] width 14 height 14
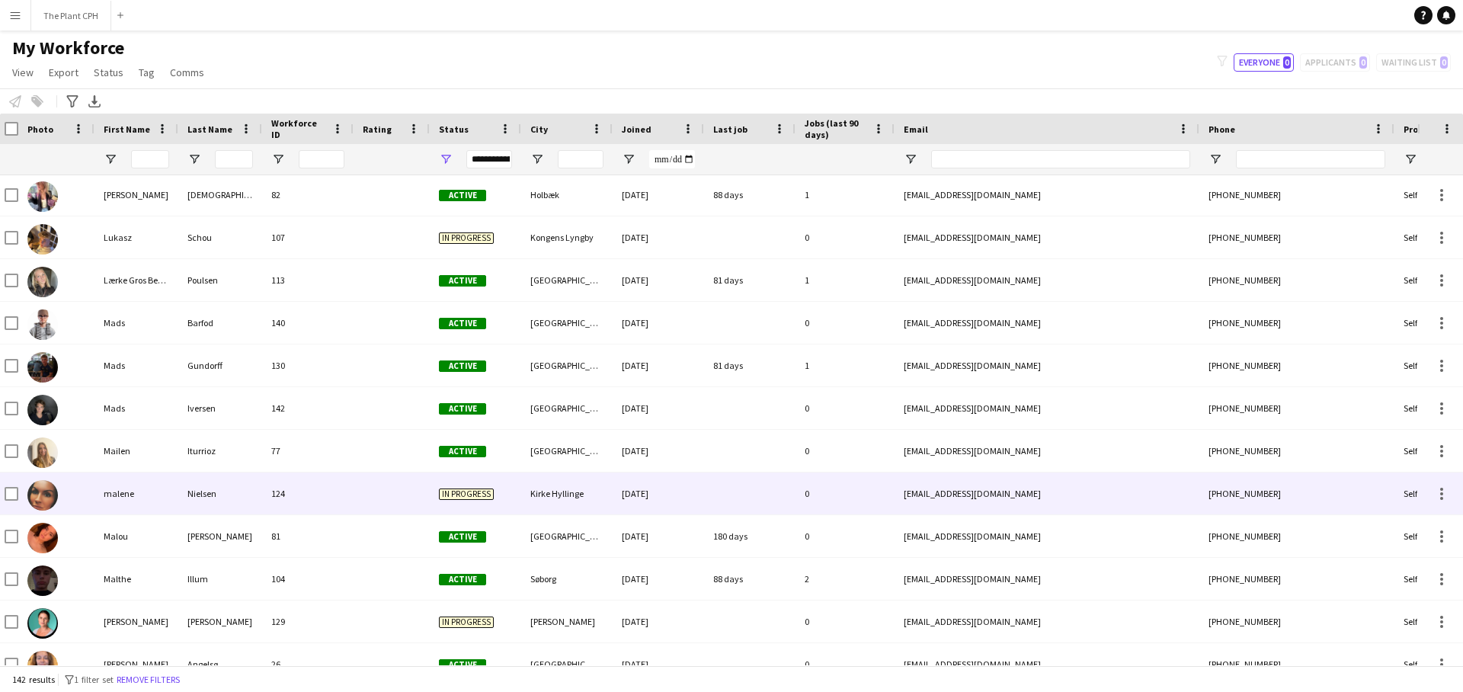
click at [39, 495] on img at bounding box center [42, 495] width 30 height 30
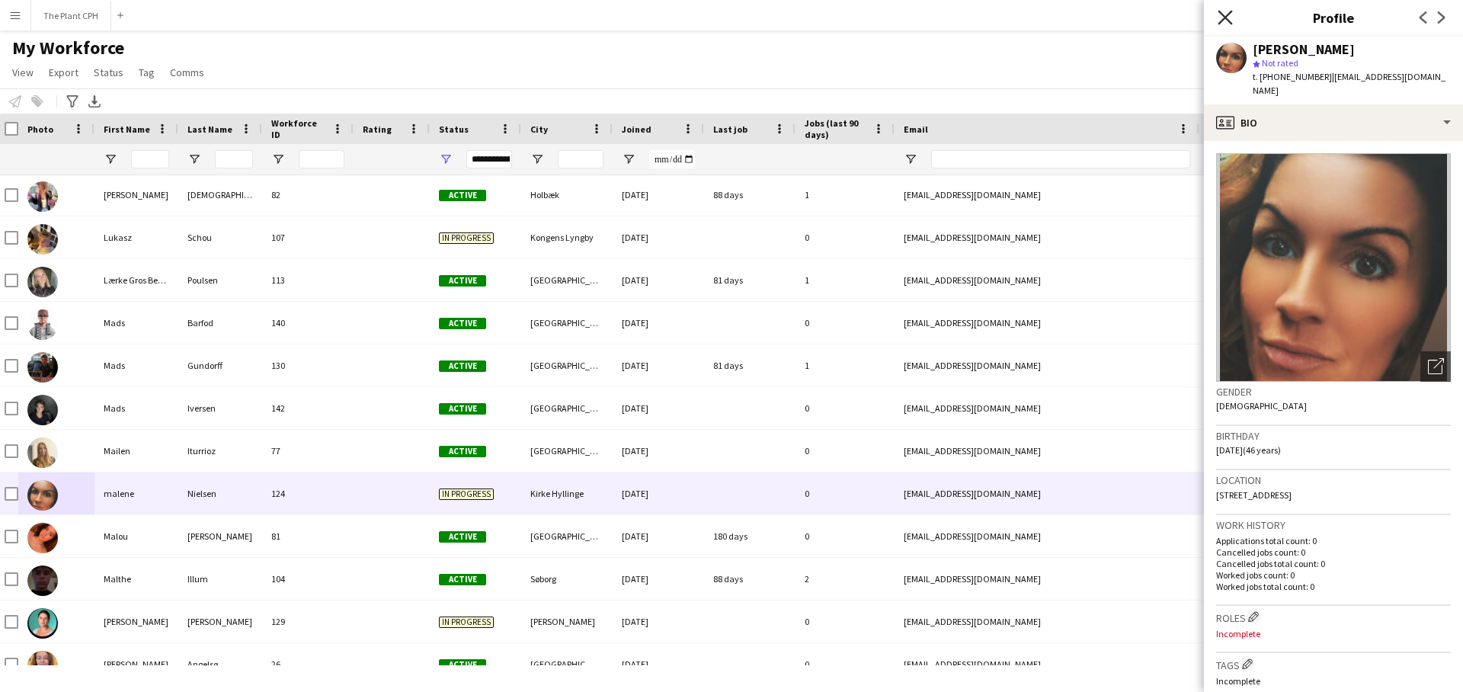
click at [1226, 13] on icon "Close pop-in" at bounding box center [1225, 17] width 14 height 14
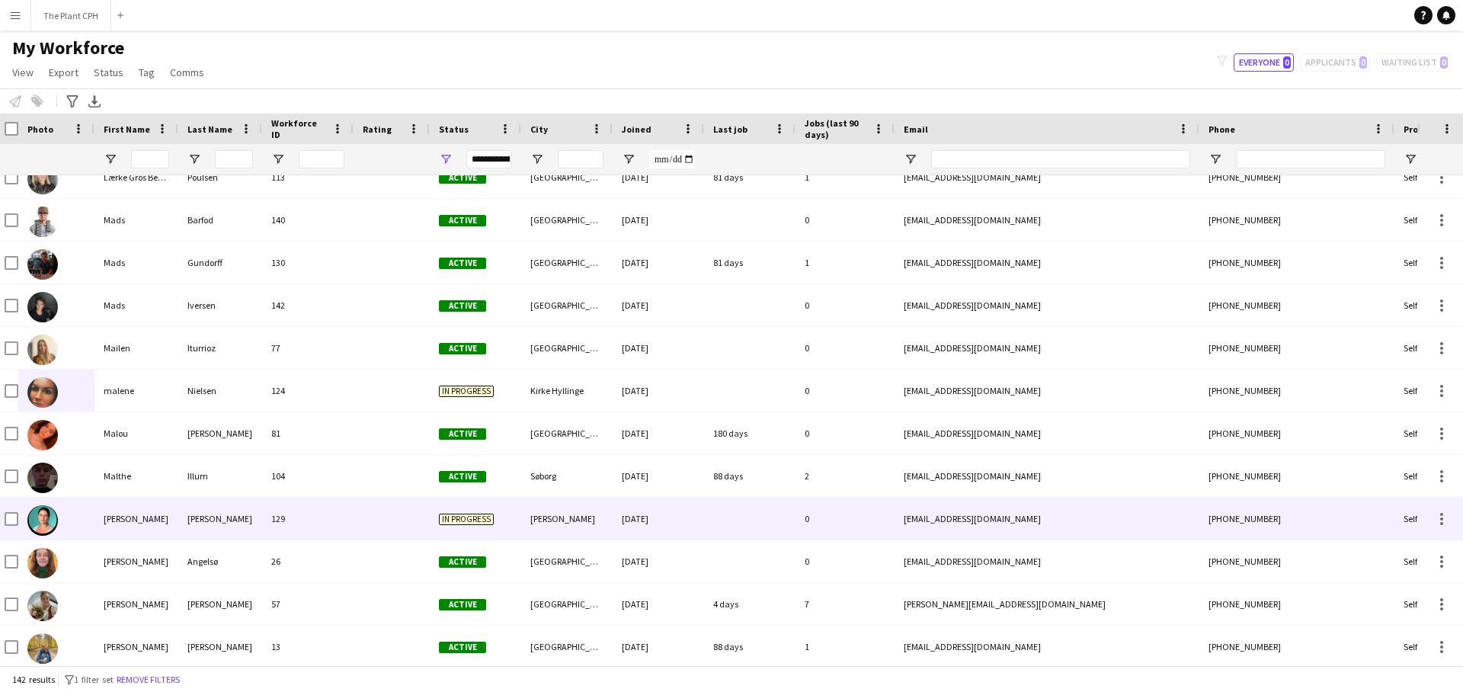
click at [130, 532] on div "[PERSON_NAME]" at bounding box center [137, 519] width 84 height 42
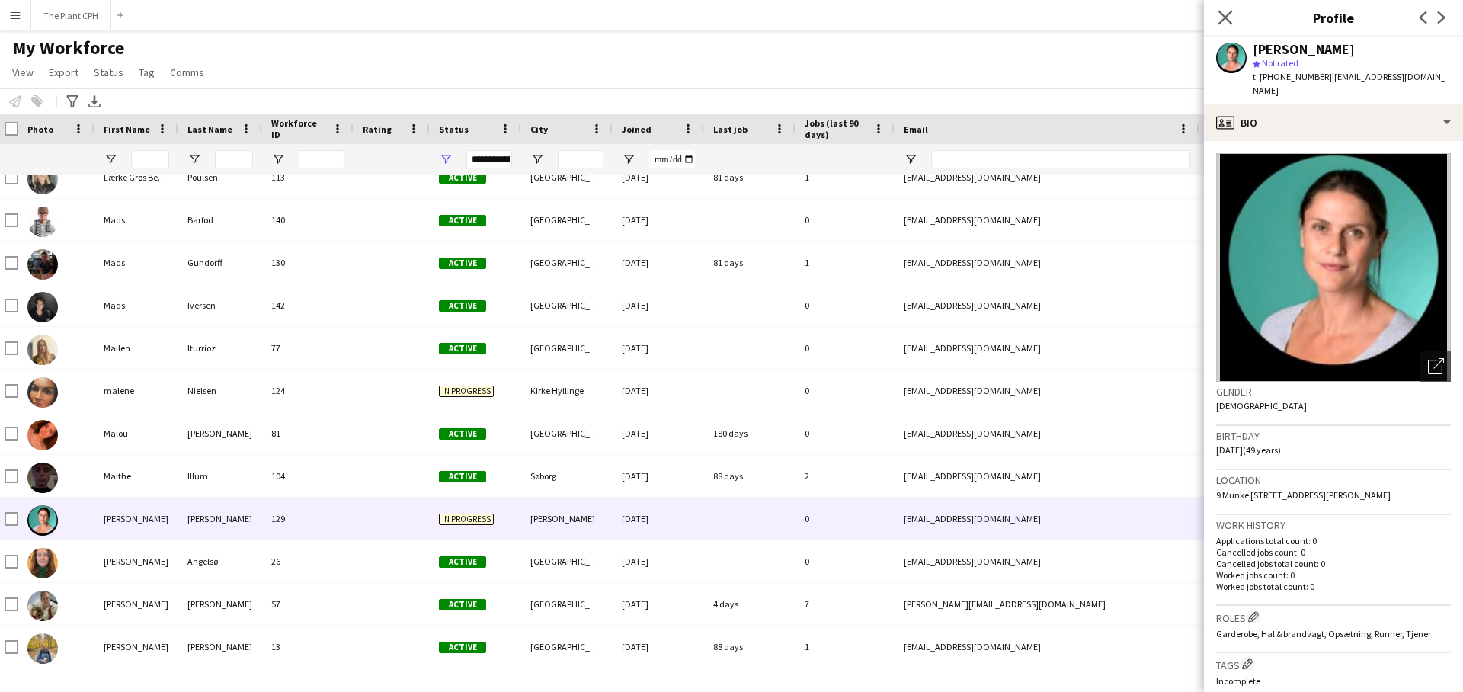
click at [1222, 21] on icon at bounding box center [1225, 17] width 14 height 14
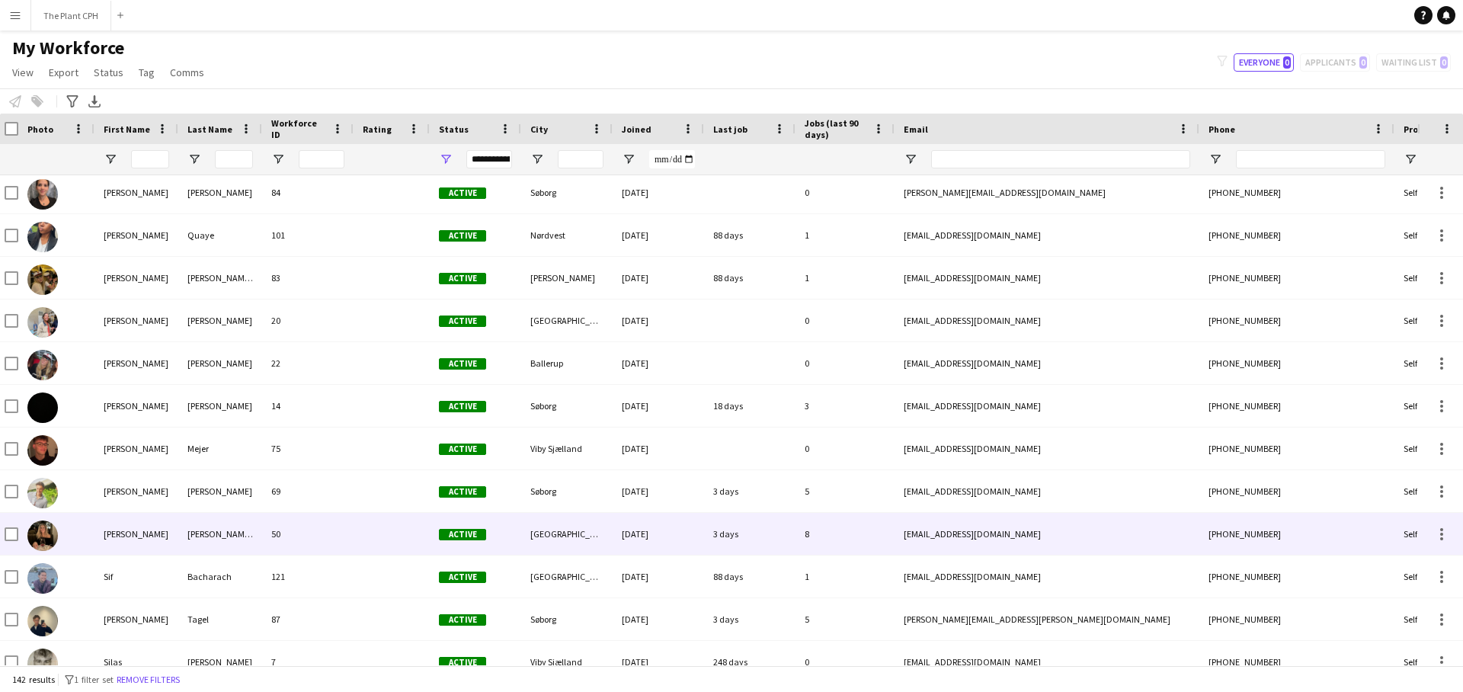
click at [233, 523] on div "[PERSON_NAME][GEOGRAPHIC_DATA]" at bounding box center [220, 534] width 84 height 42
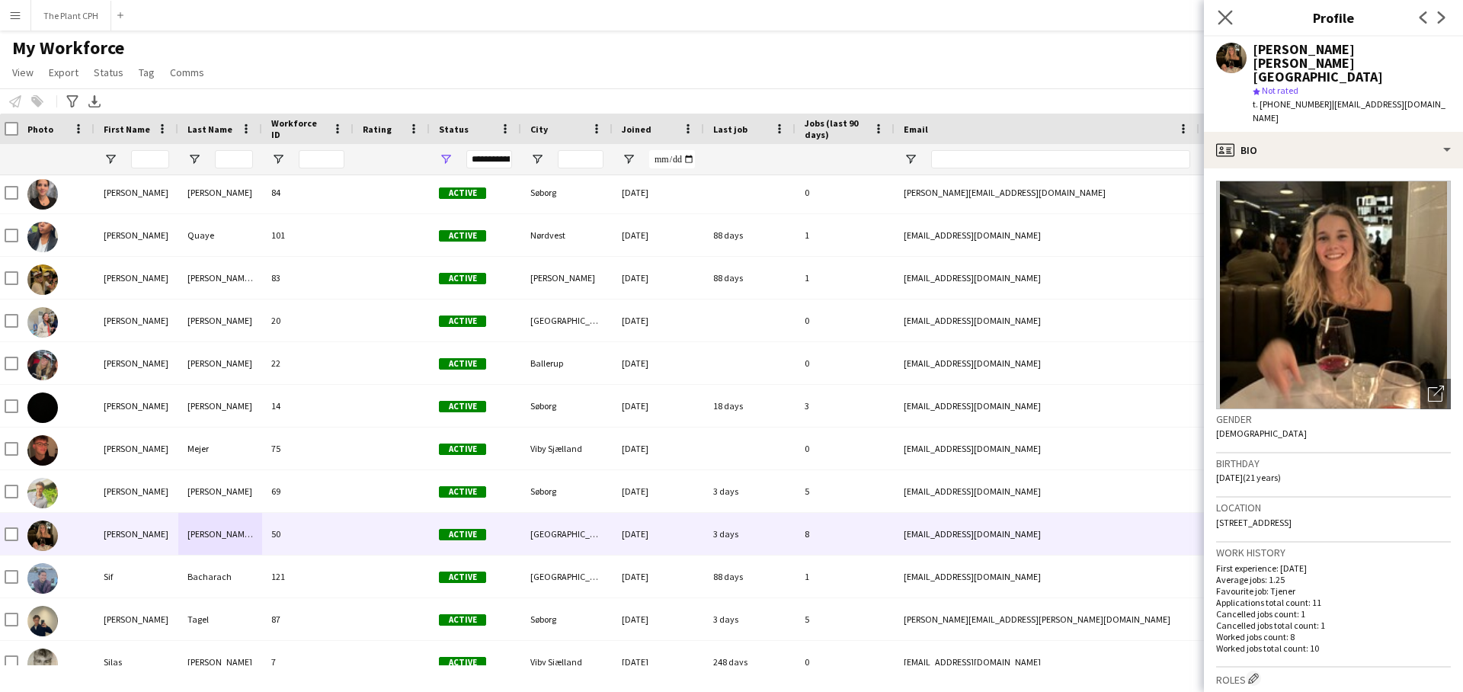
click at [1219, 25] on app-icon "Close pop-in" at bounding box center [1226, 18] width 22 height 22
